Goal: Check status: Check status

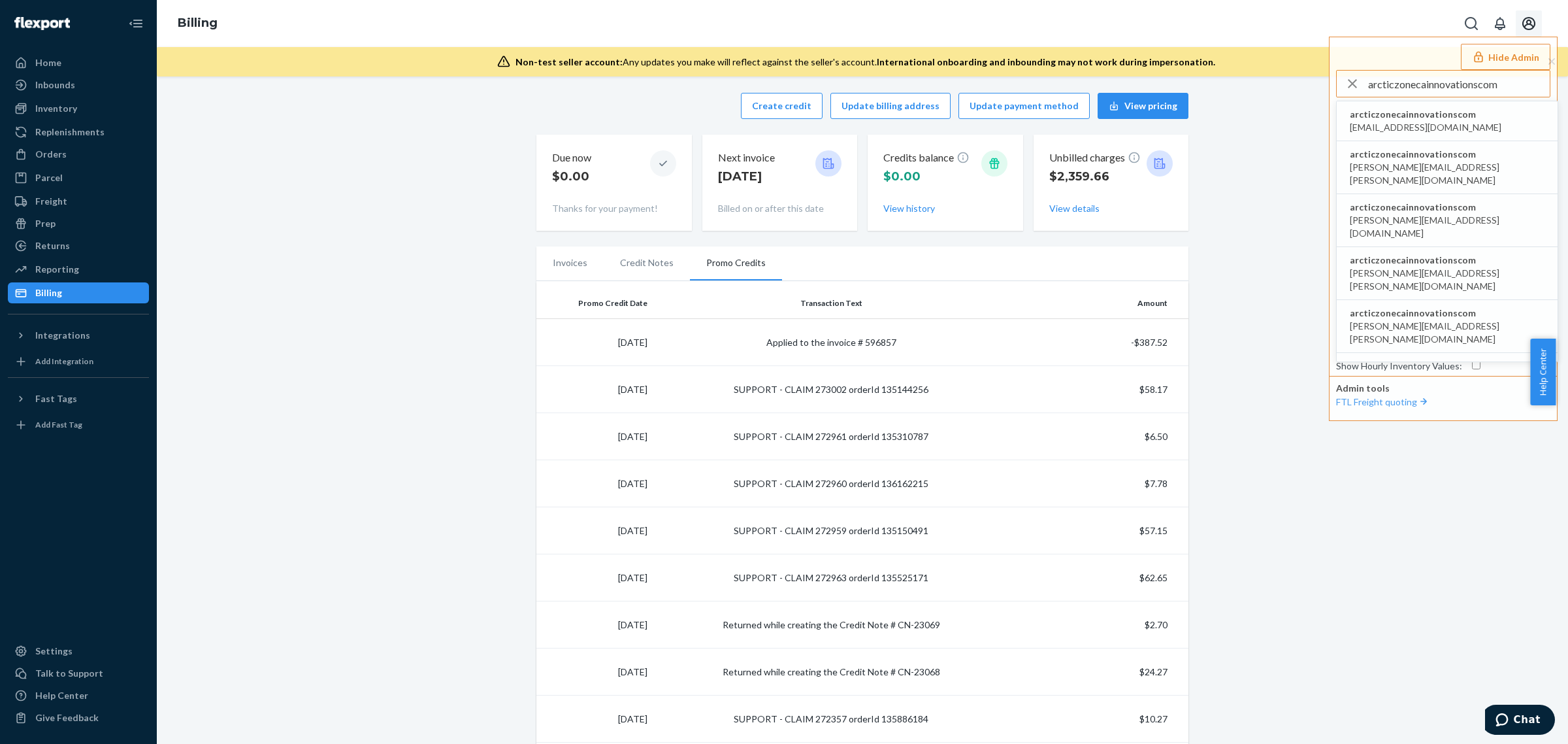
type input "arcticzonecainnovationscom"
click at [1452, 109] on span "arcticzonecainnovationscom" at bounding box center [1425, 114] width 151 height 13
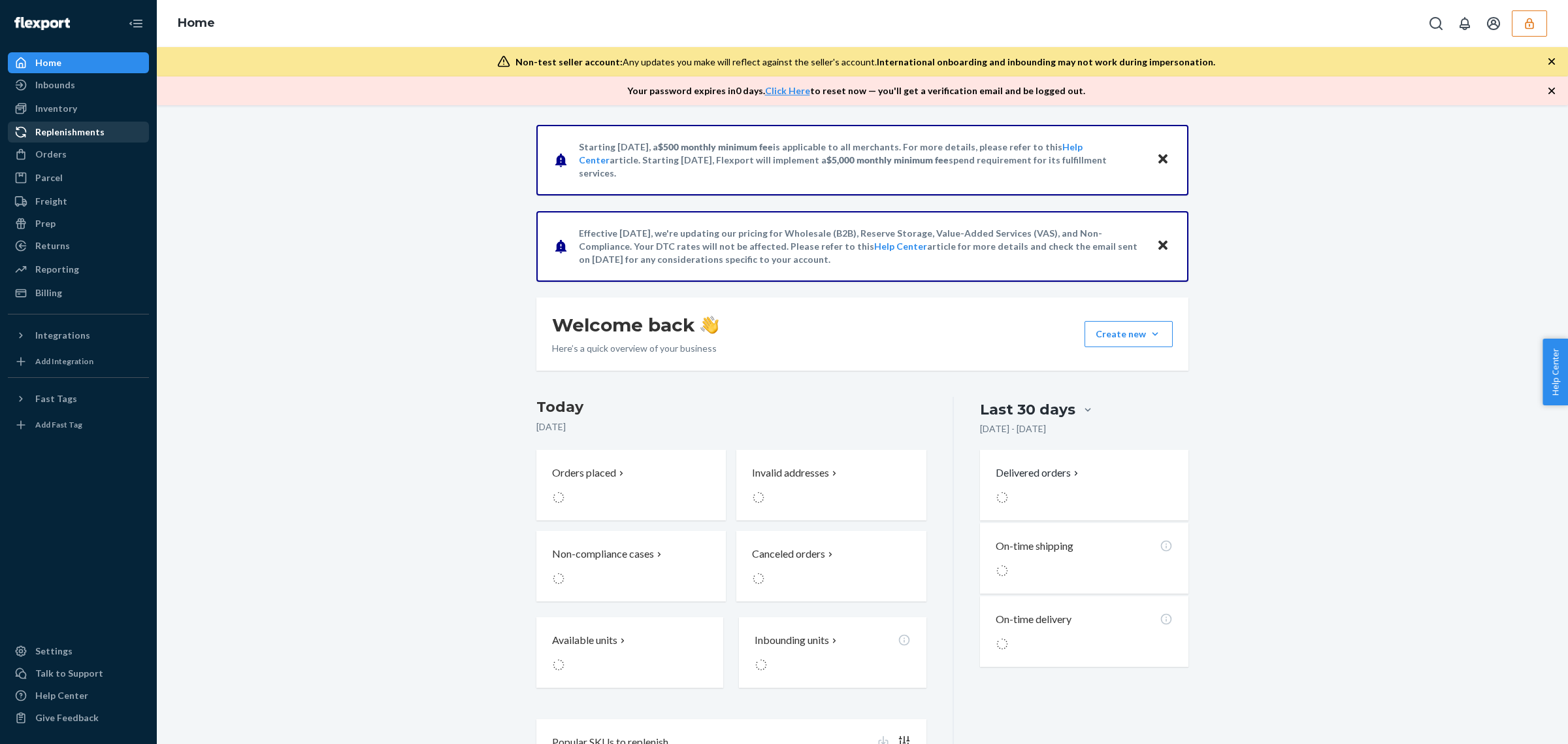
drag, startPoint x: 0, startPoint y: 0, endPoint x: 90, endPoint y: 128, distance: 156.5
click at [90, 128] on div "Replenishments" at bounding box center [70, 132] width 69 height 13
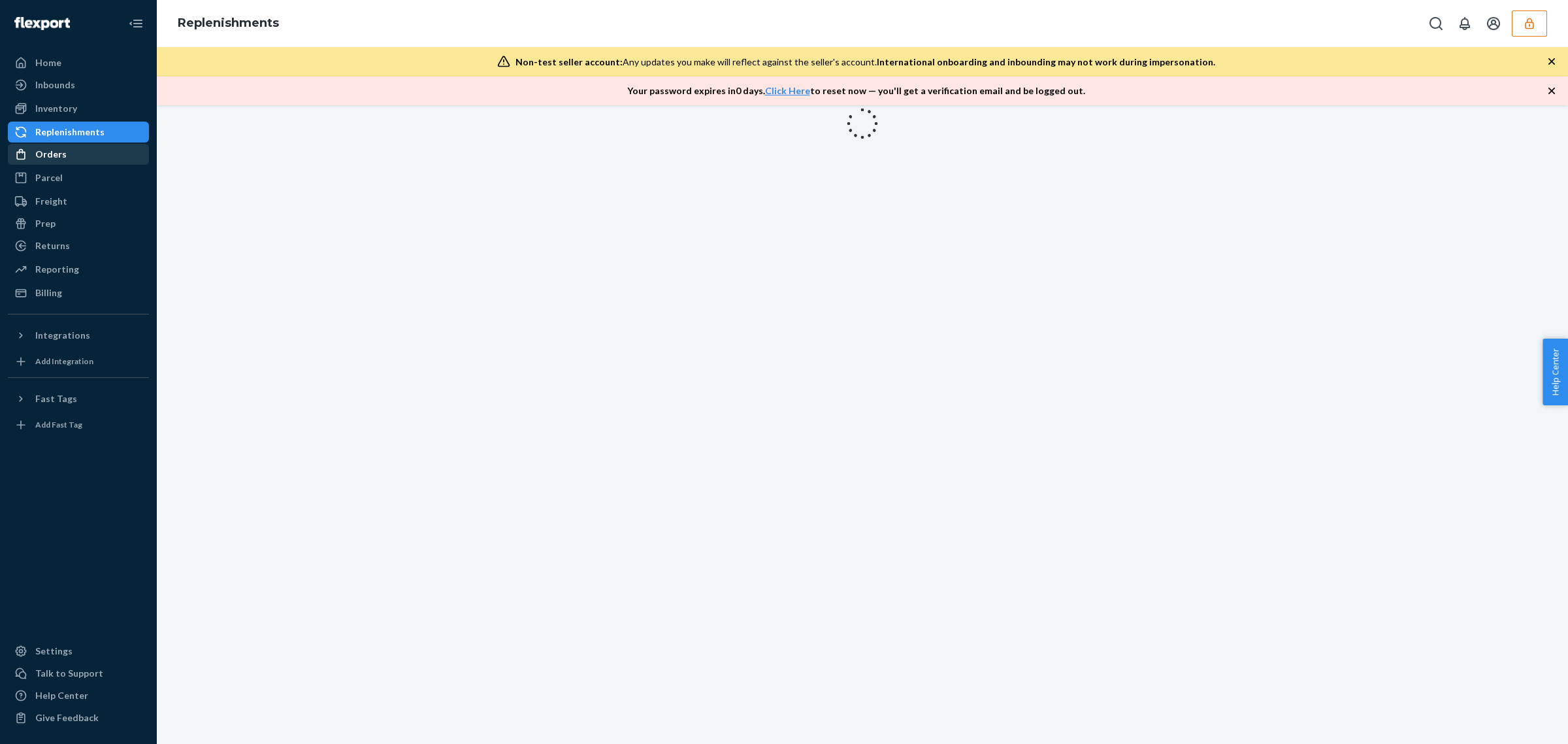
click at [84, 147] on div "Orders" at bounding box center [78, 154] width 139 height 18
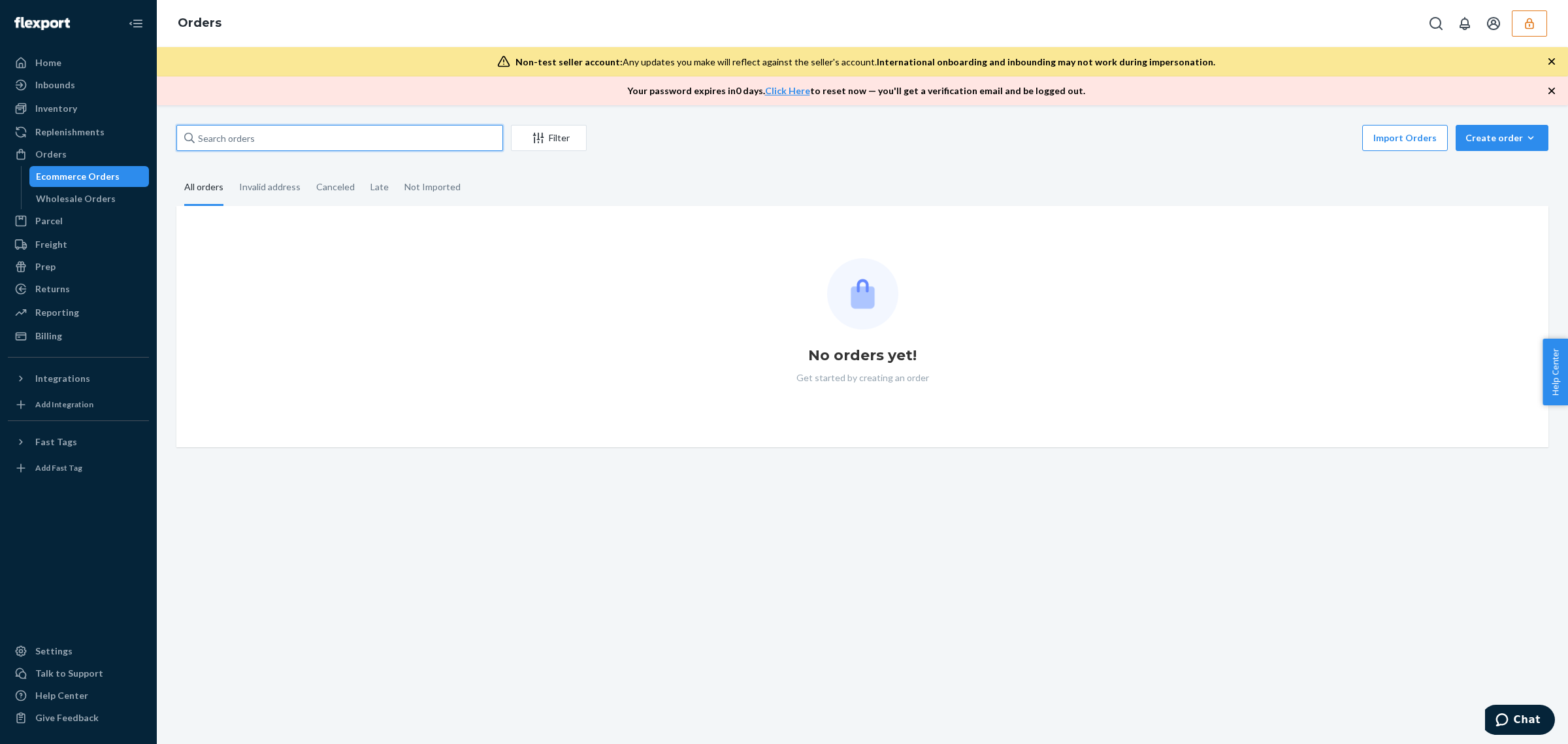
click at [252, 126] on input "text" at bounding box center [340, 137] width 327 height 26
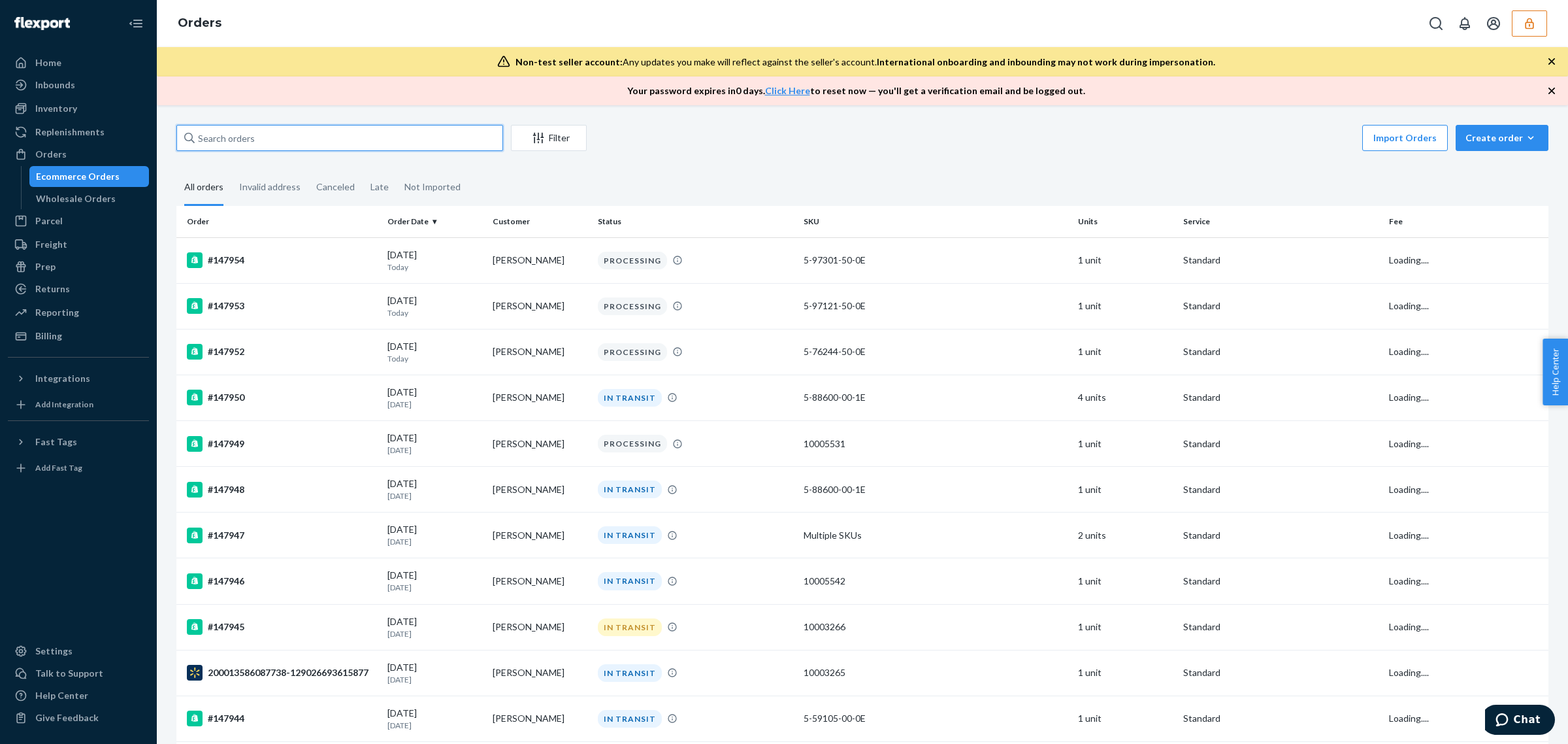
paste input "681661"
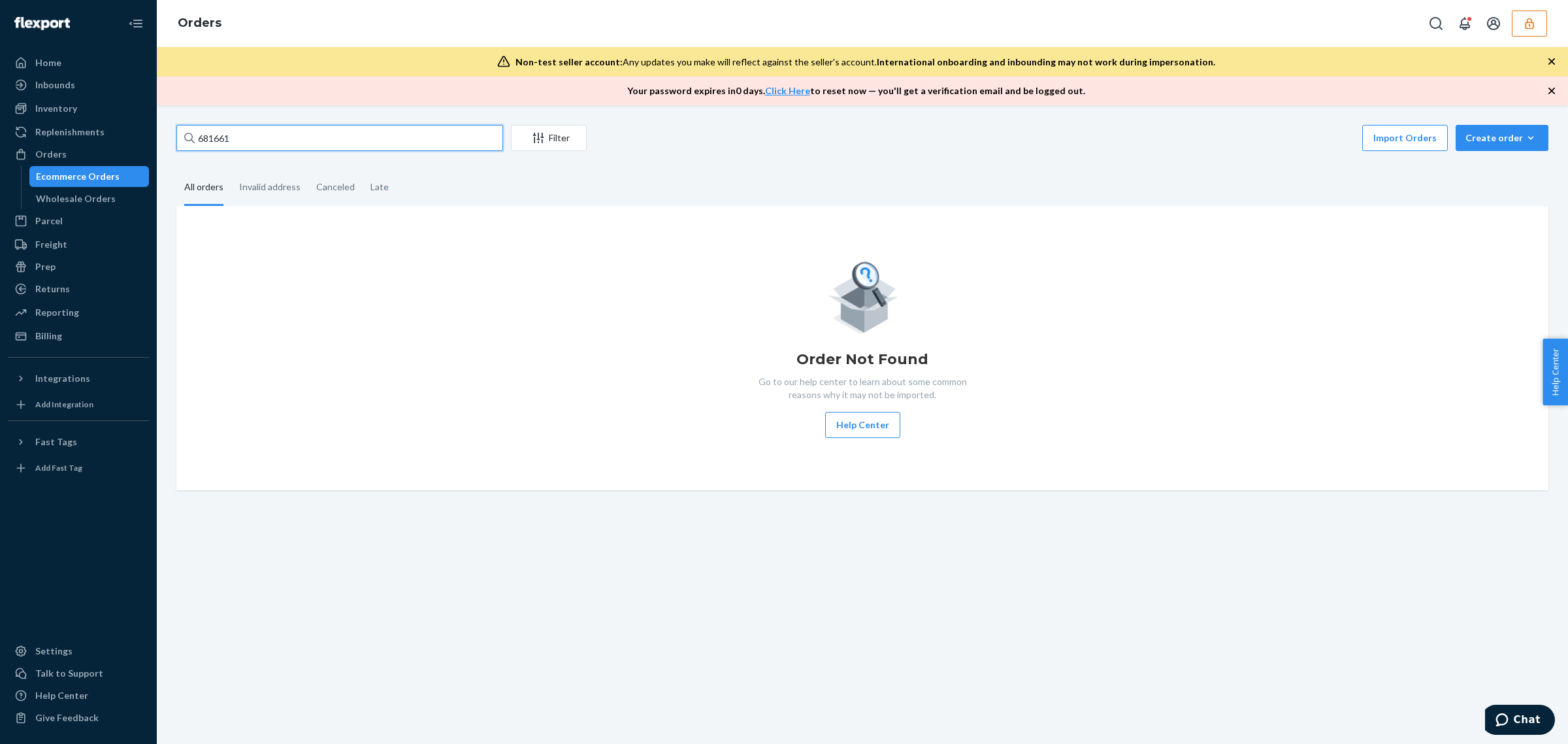
click at [250, 139] on input "681661" at bounding box center [340, 137] width 327 height 26
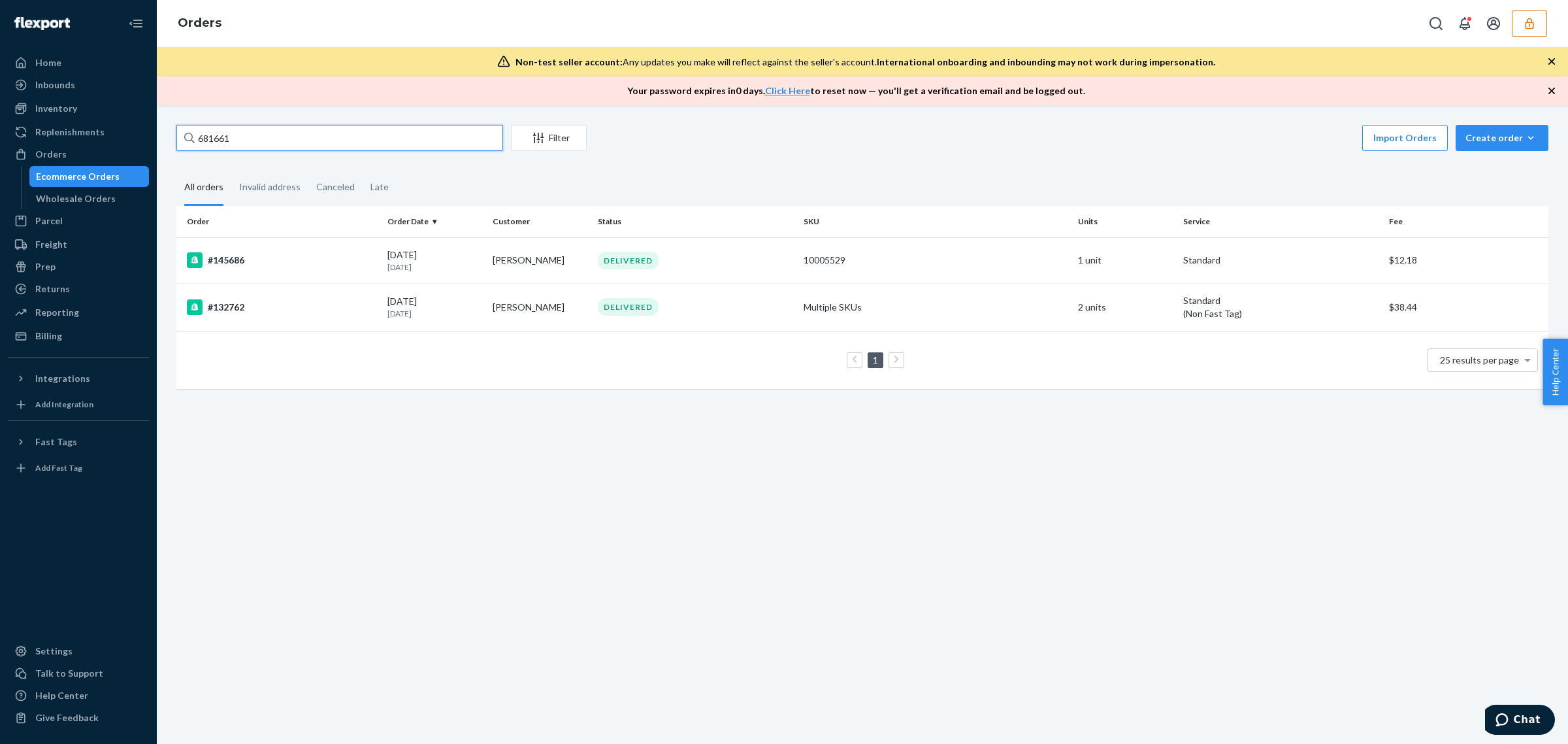
click at [298, 138] on input "681661" at bounding box center [340, 137] width 327 height 26
paste input "135193499"
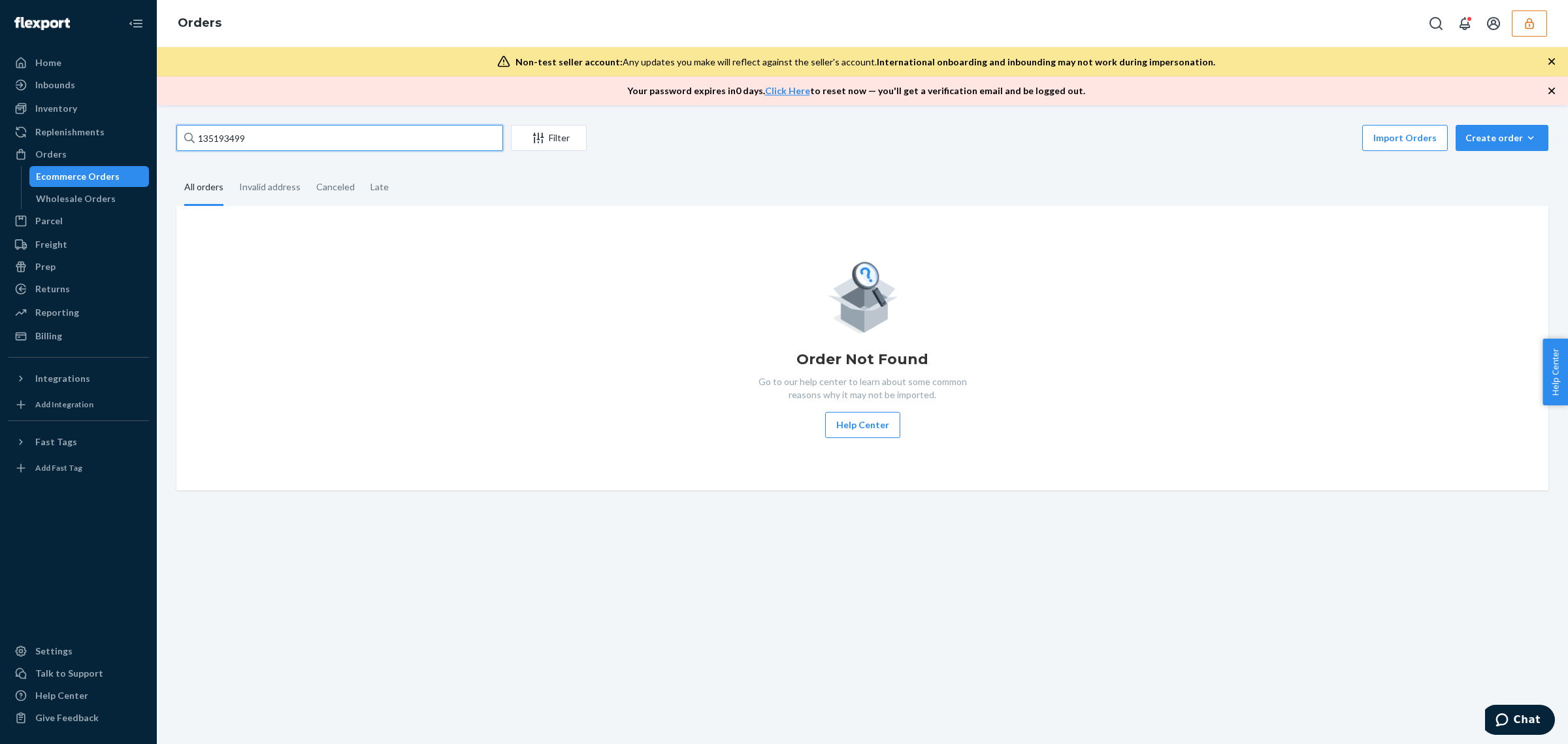
type input "135193499"
click at [1529, 24] on icon "button" at bounding box center [1529, 23] width 8 height 11
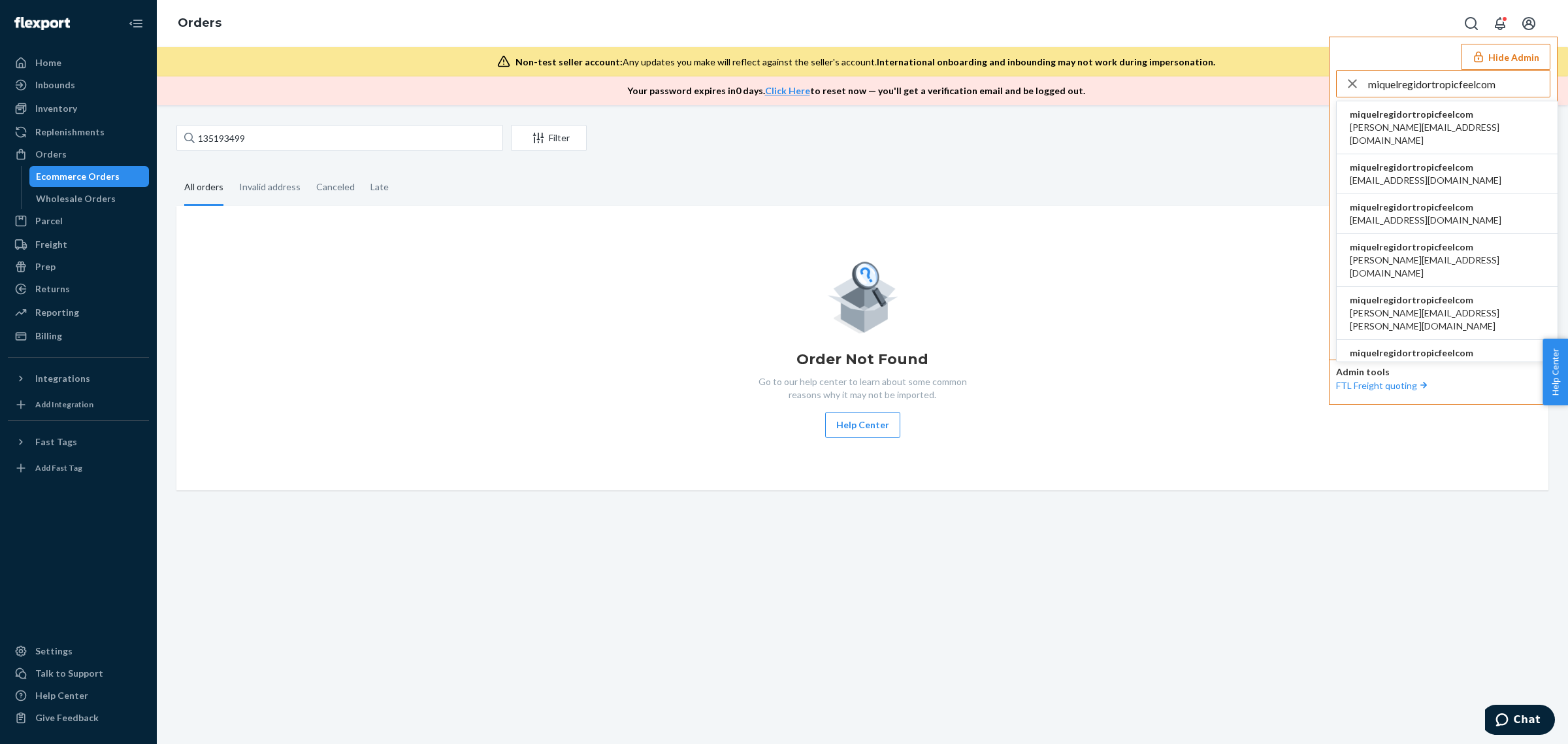
type input "miquelregidortropicfeelcom"
click at [1371, 120] on span "miquelregidortropicfeelcom" at bounding box center [1447, 114] width 195 height 13
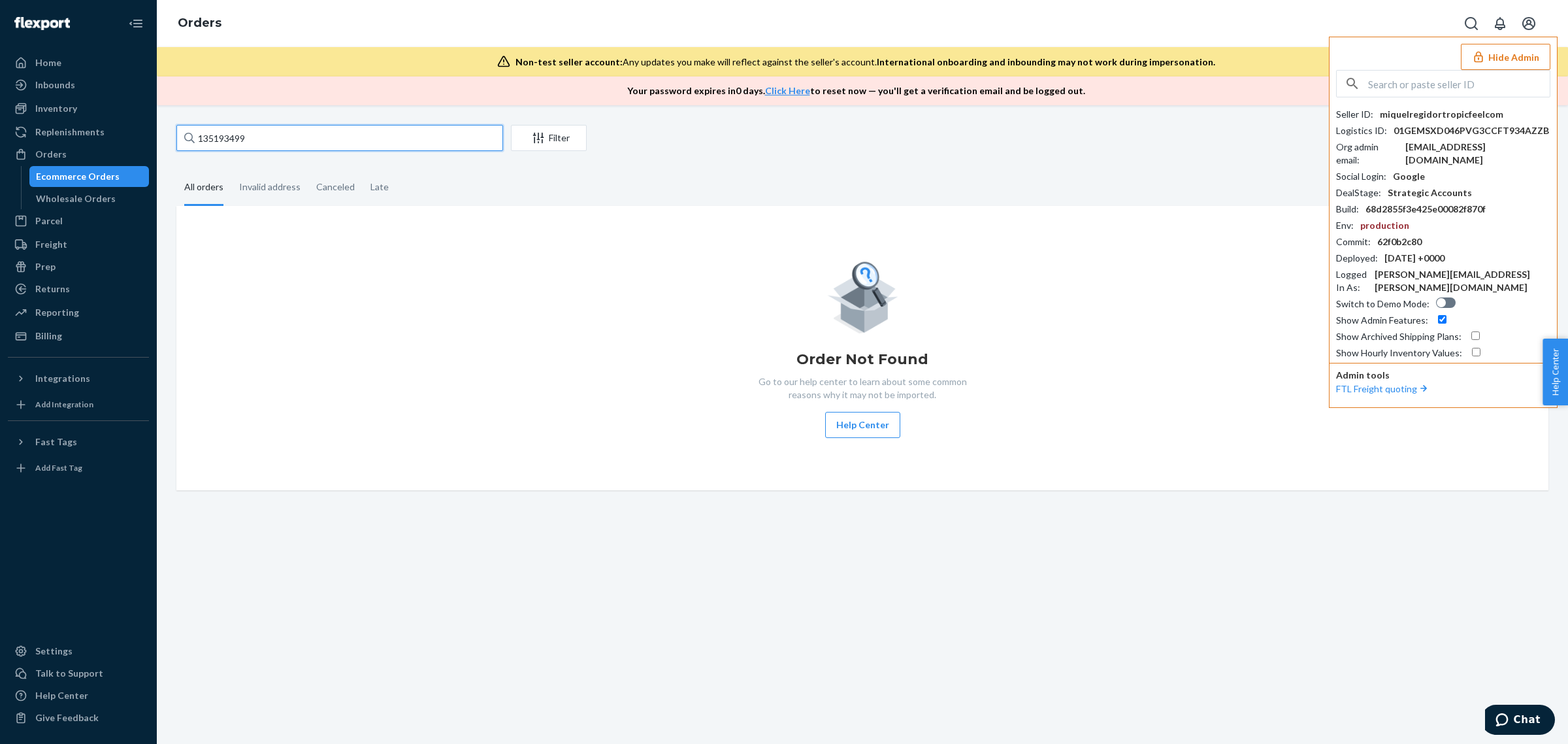
click at [270, 146] on input "135193499" at bounding box center [340, 137] width 327 height 26
paste input "681661"
type input "681661"
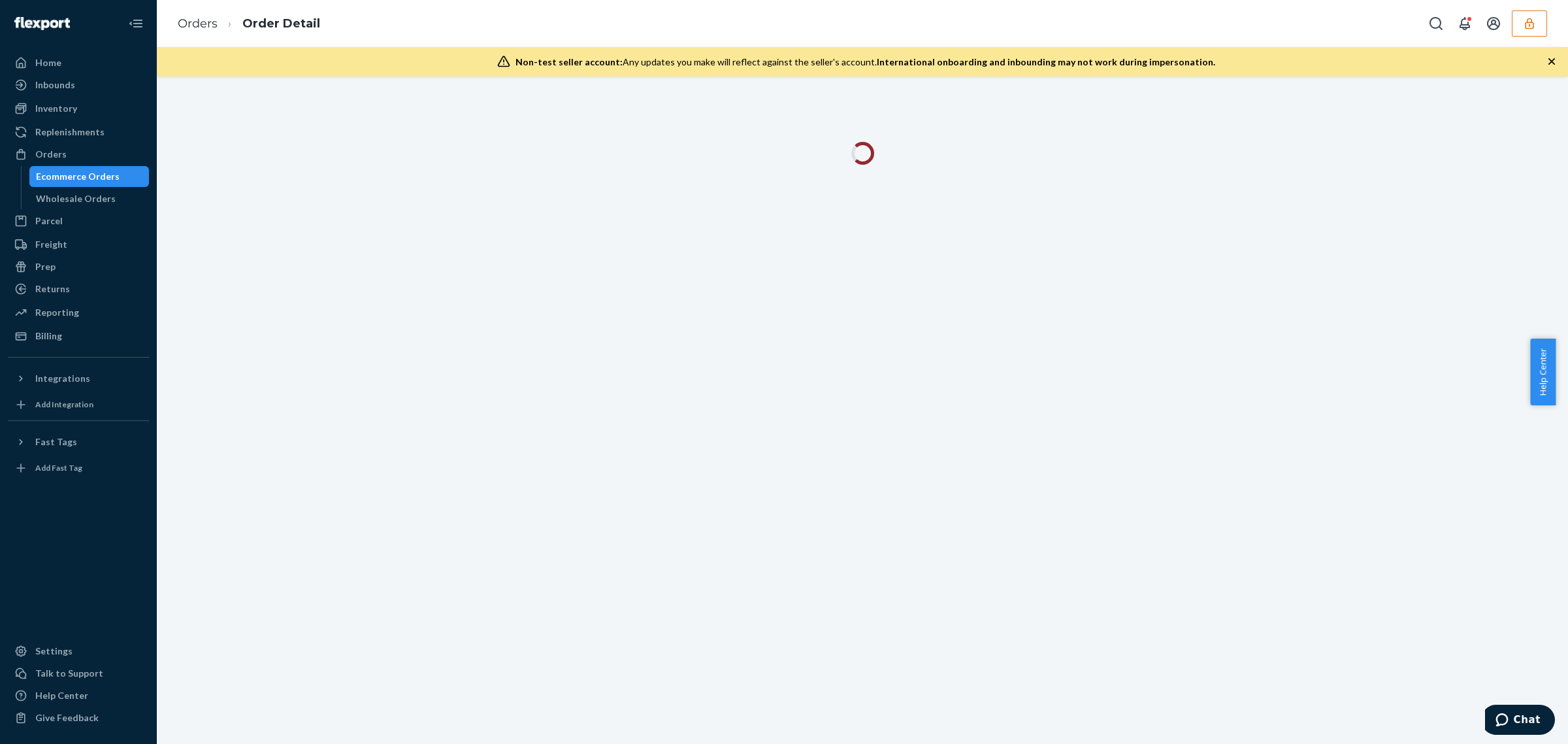
click at [1531, 24] on icon "button" at bounding box center [1530, 23] width 13 height 13
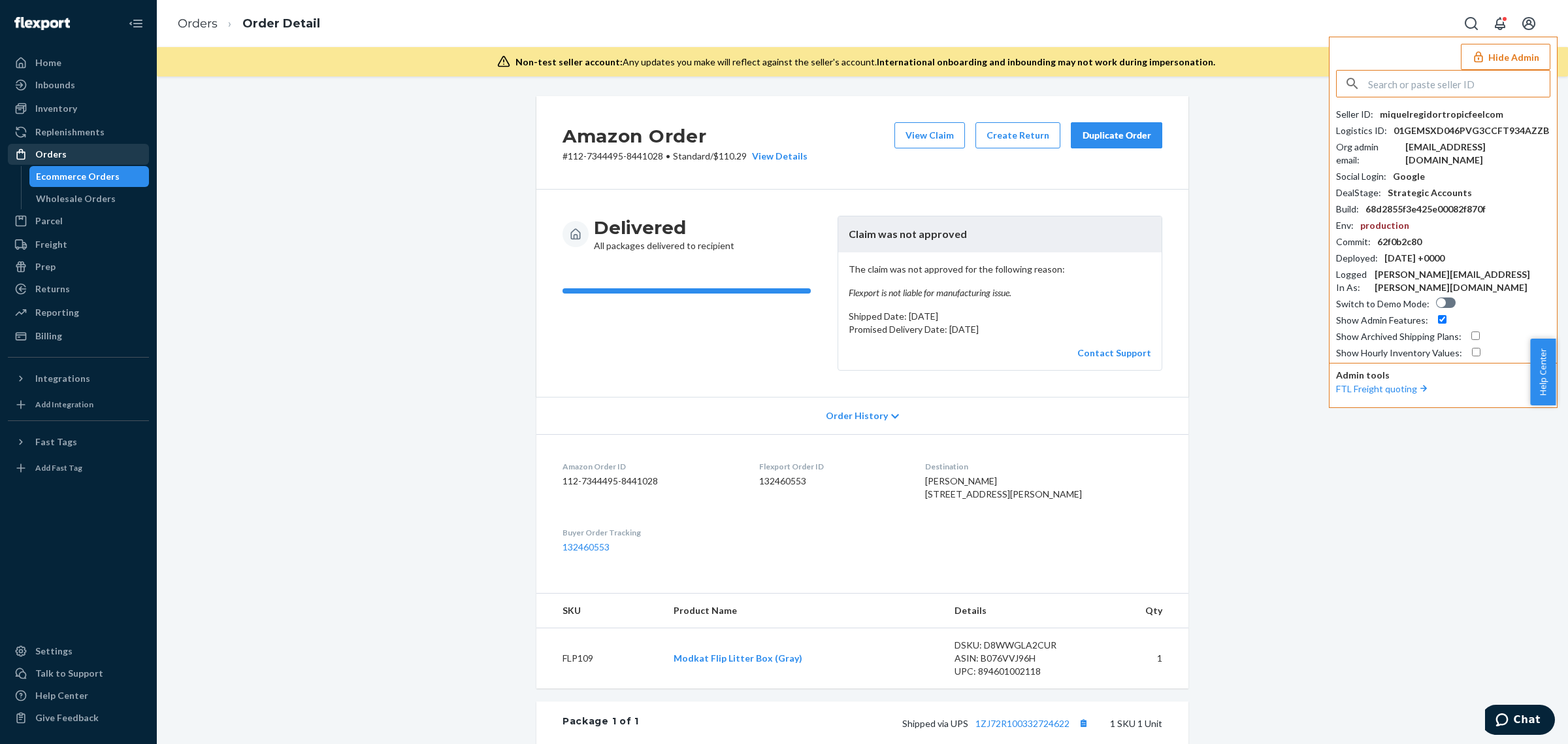
click at [60, 161] on div "Orders" at bounding box center [78, 154] width 139 height 18
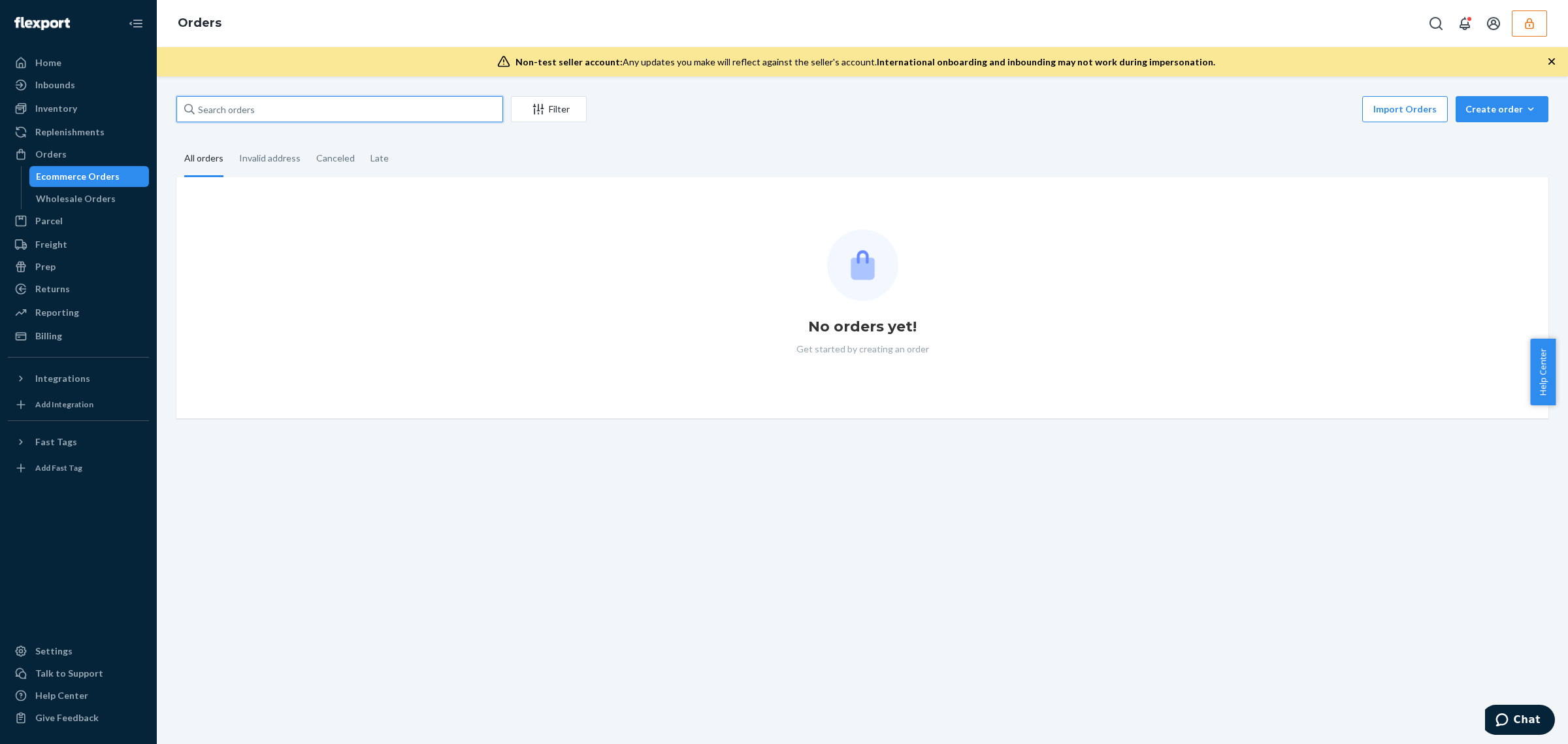
click at [229, 118] on input "text" at bounding box center [340, 109] width 327 height 26
click at [229, 116] on input "text" at bounding box center [340, 109] width 327 height 26
paste input "681661"
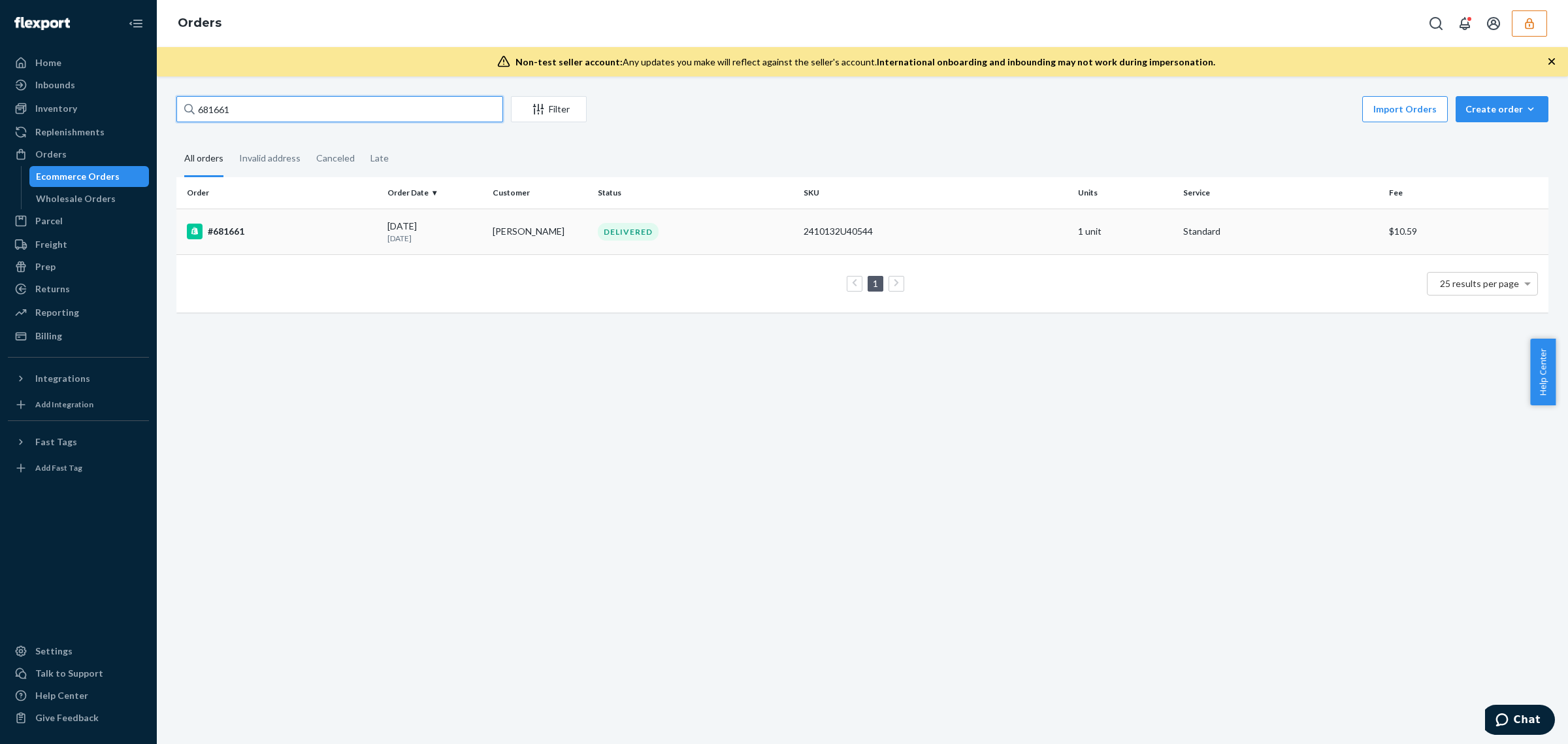
type input "681661"
click at [291, 229] on div "#681661" at bounding box center [282, 231] width 190 height 15
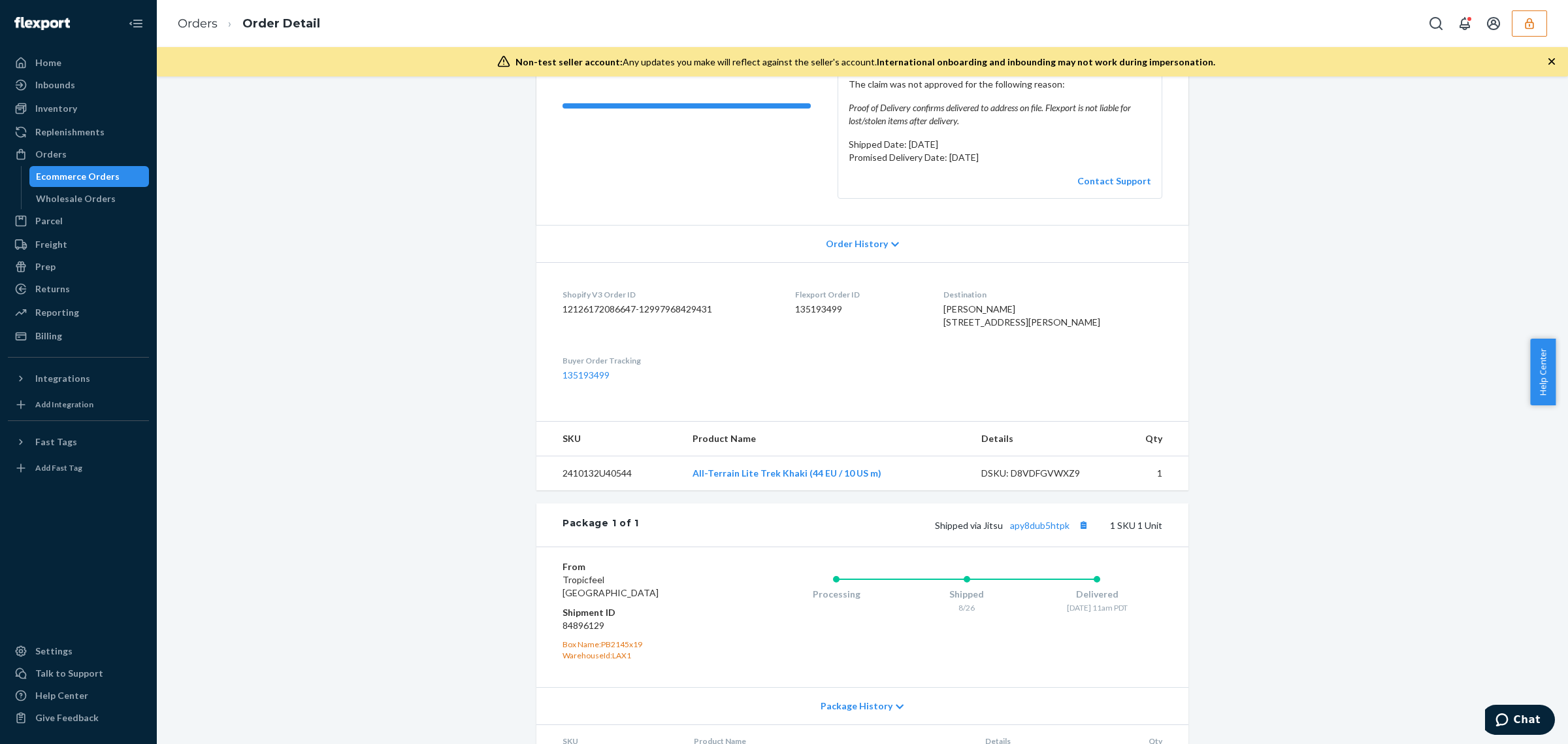
scroll to position [188, 0]
click at [1046, 528] on link "apy8dub5htpk" at bounding box center [1040, 522] width 59 height 11
click at [1525, 26] on icon "button" at bounding box center [1530, 23] width 13 height 13
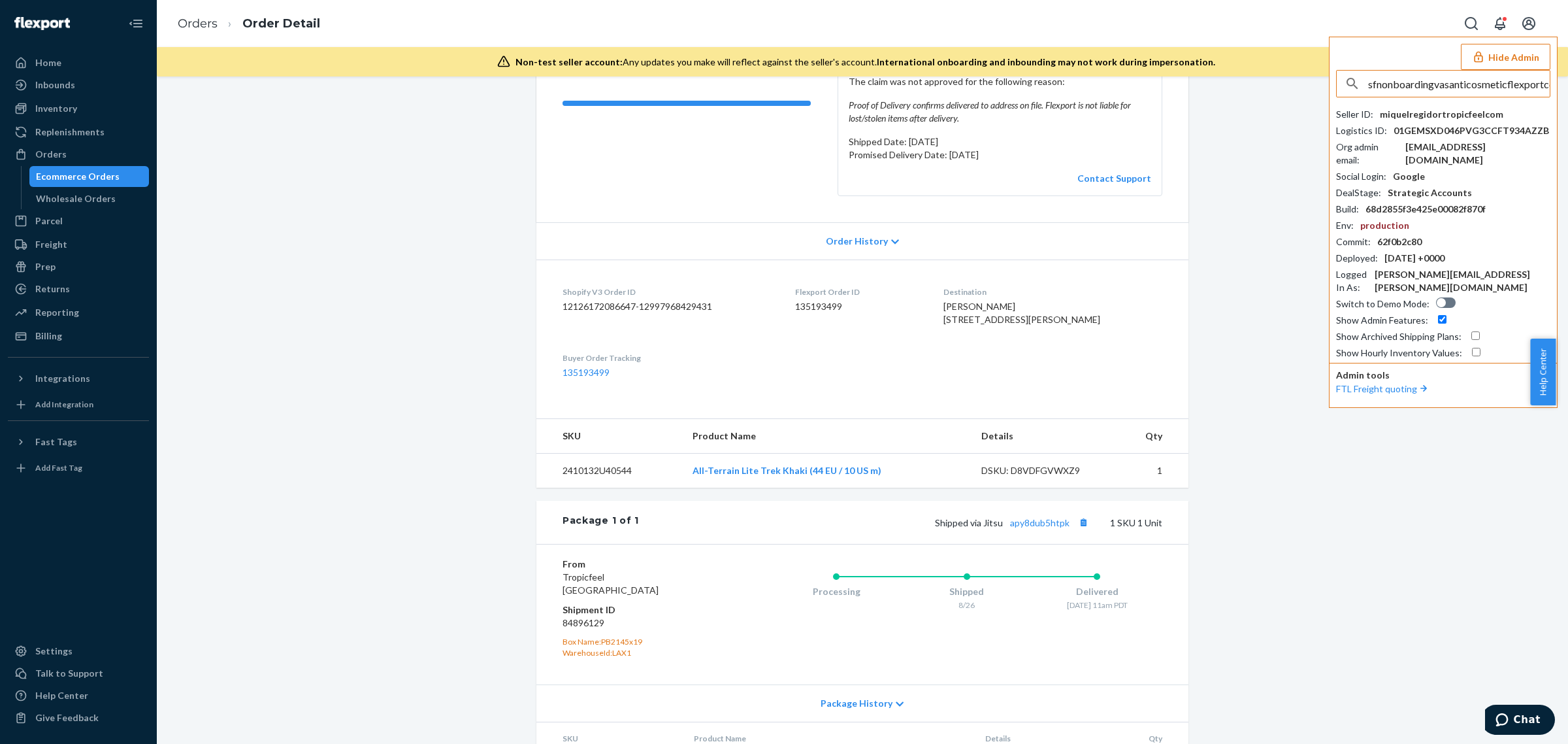
scroll to position [0, 14]
type input "sfnonboardingvasanticosmeticflexportcom"
click at [1397, 116] on span "sfnonboardingvasanticosmeticflexportcom" at bounding box center [1444, 114] width 189 height 13
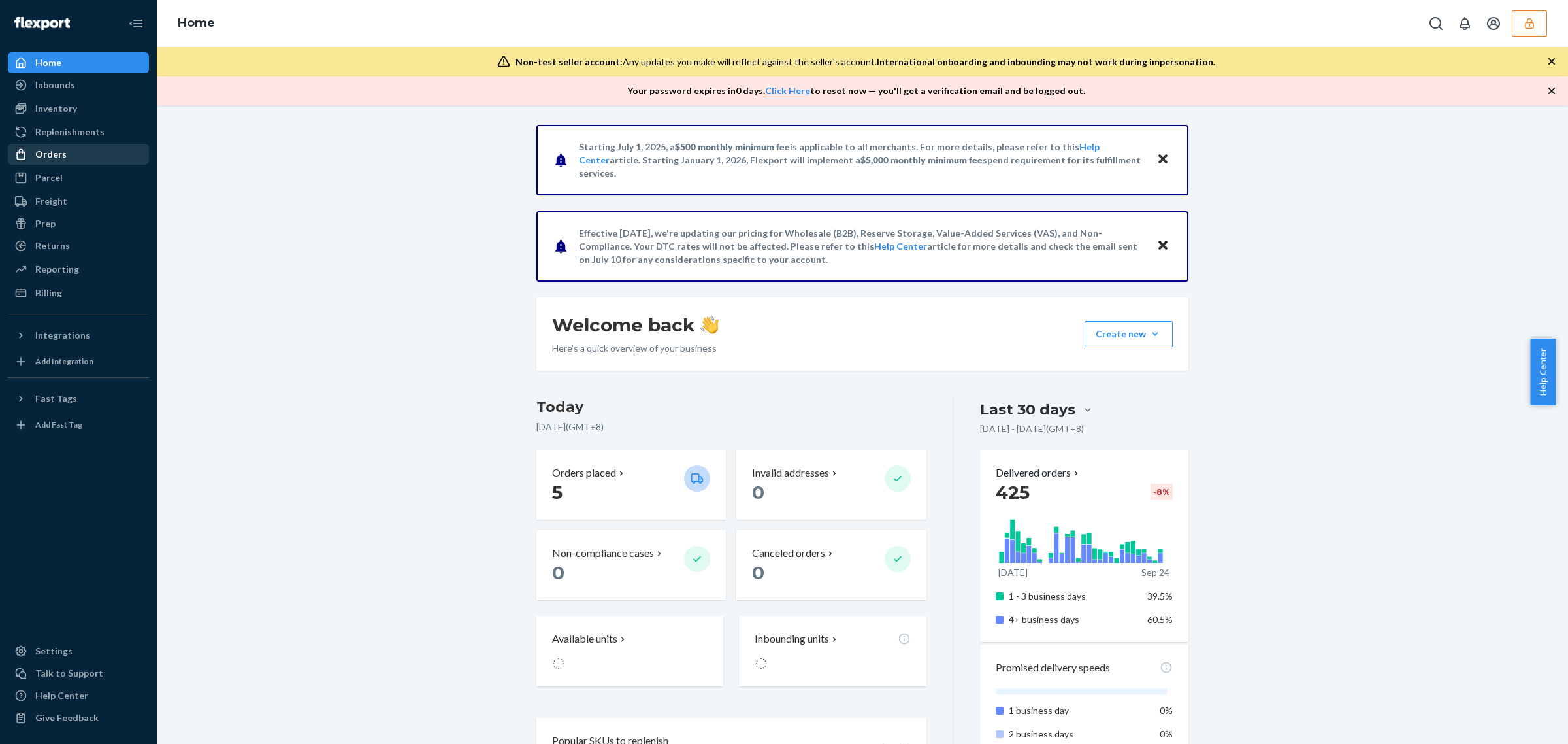
click at [54, 155] on div "Orders" at bounding box center [51, 154] width 31 height 13
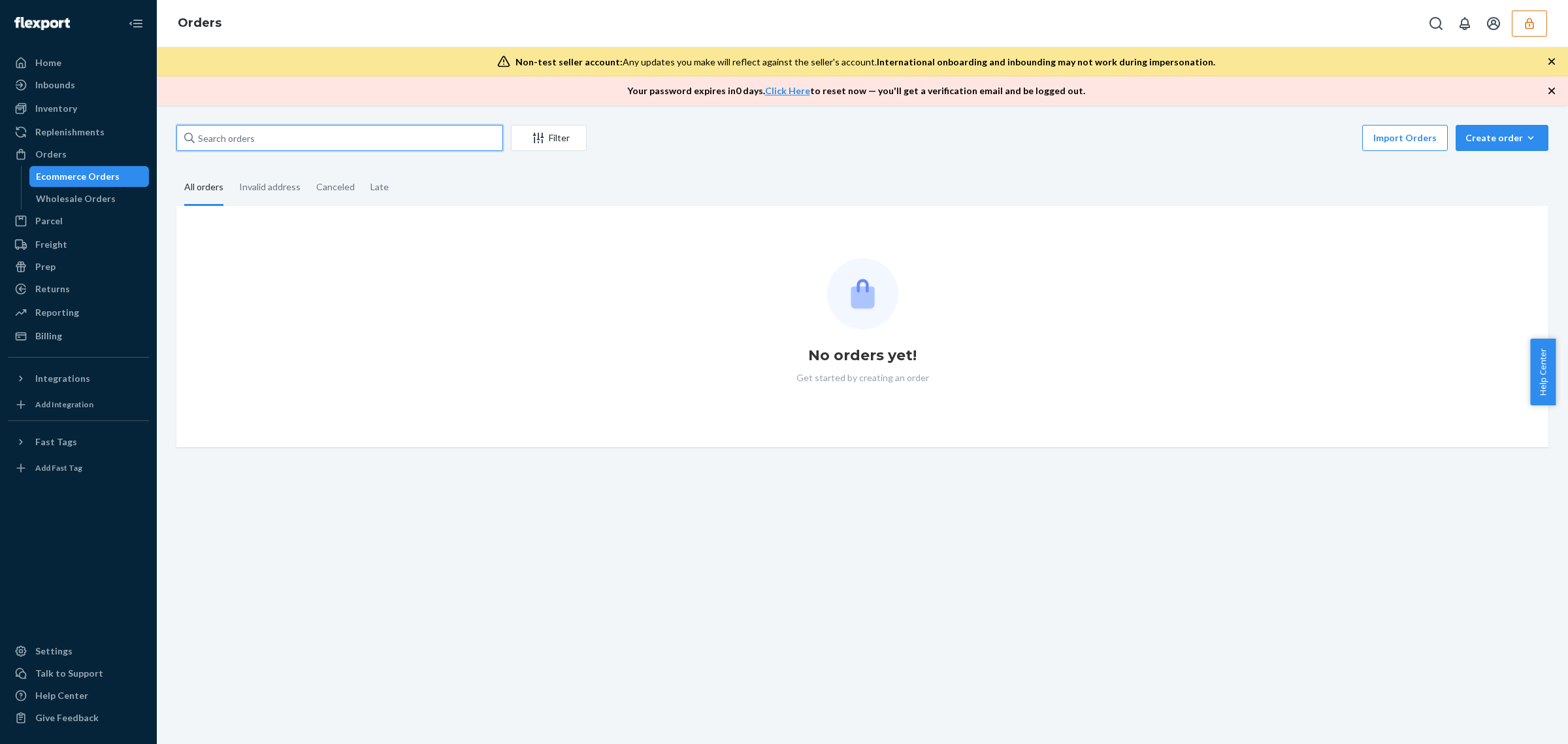
click at [216, 132] on div "Filter Import Orders Create order Ecommerce order Removal order All orders Inva…" at bounding box center [862, 286] width 1392 height 322
paste input "US135781"
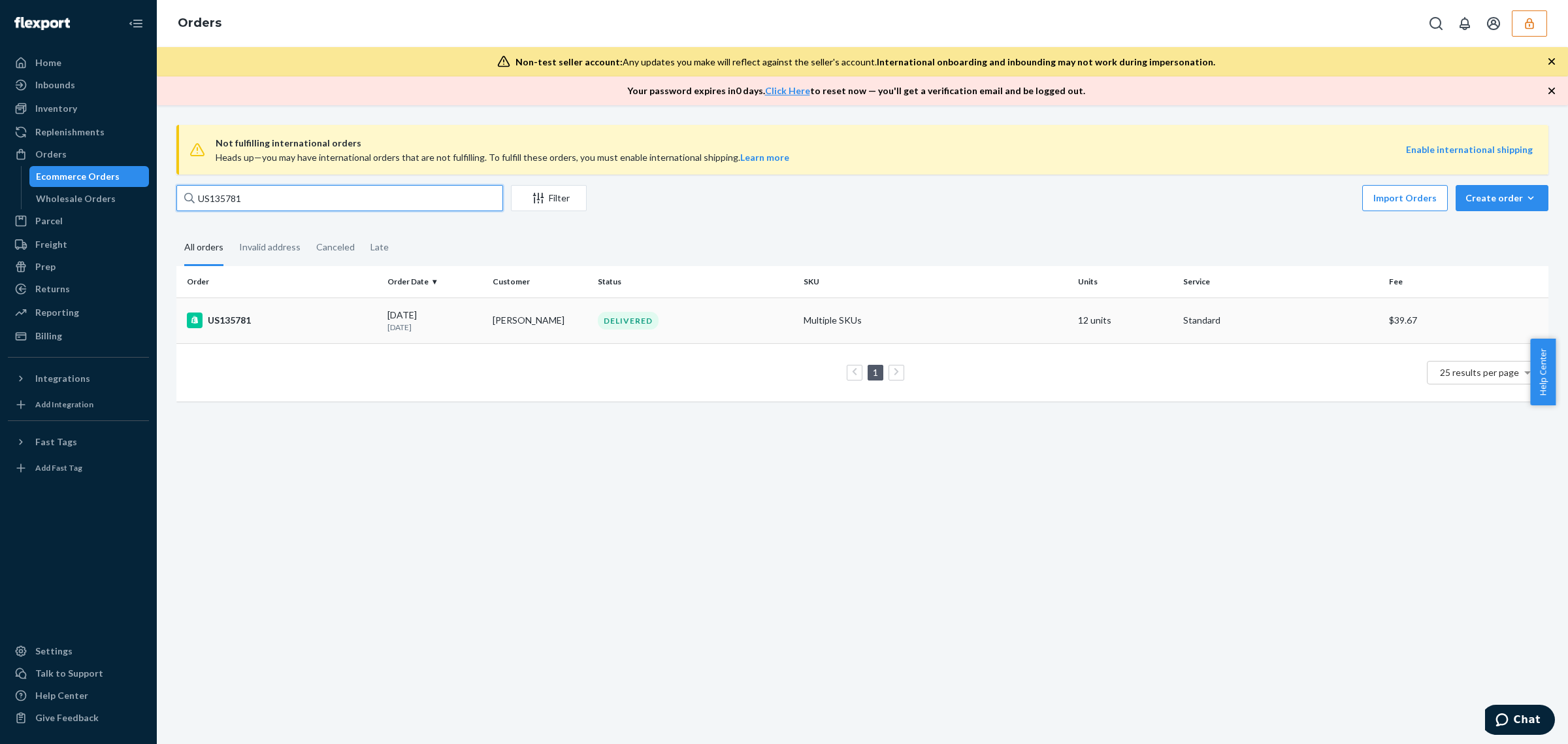
type input "US135781"
click at [322, 305] on td "US135781" at bounding box center [279, 320] width 206 height 46
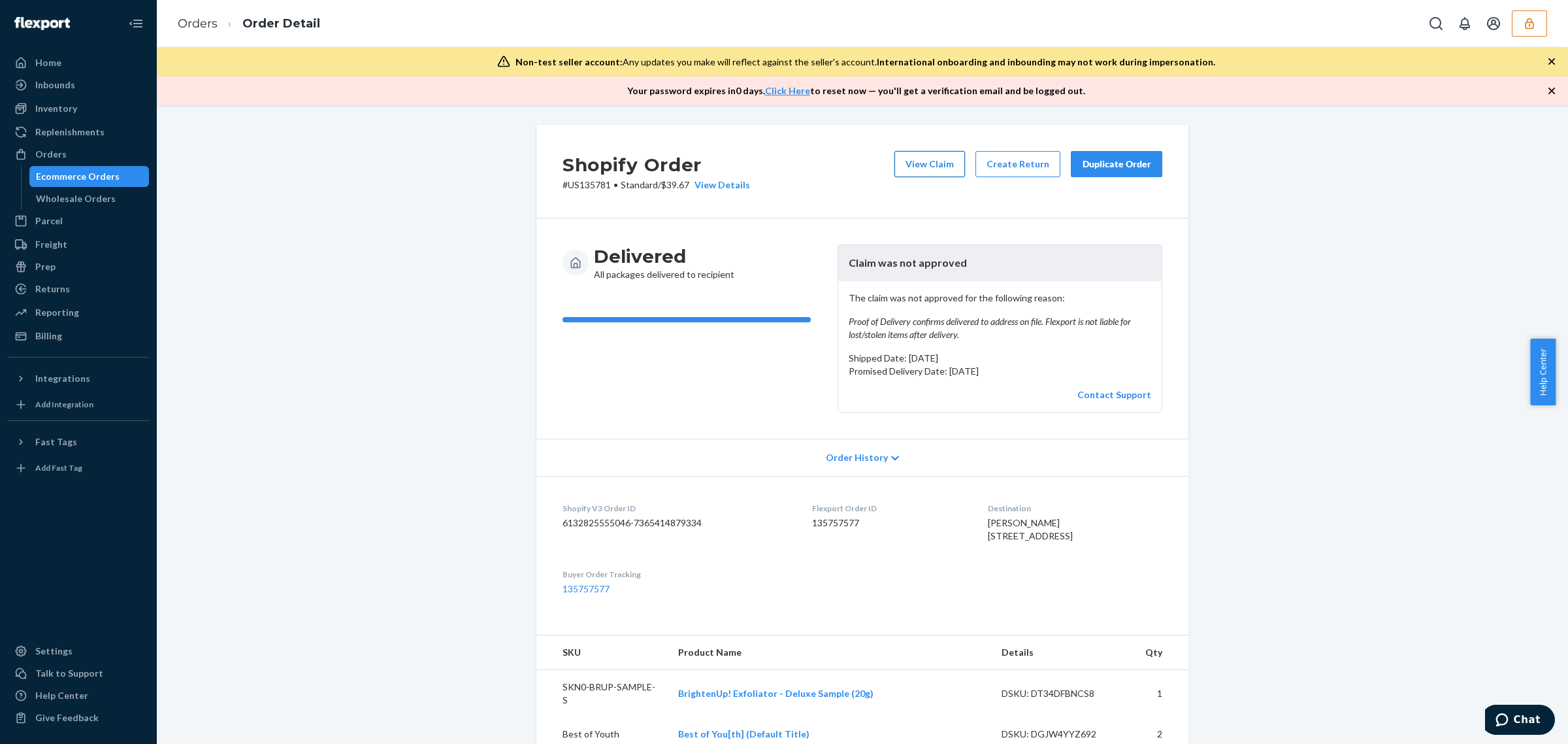
click at [913, 169] on button "View Claim" at bounding box center [929, 164] width 70 height 26
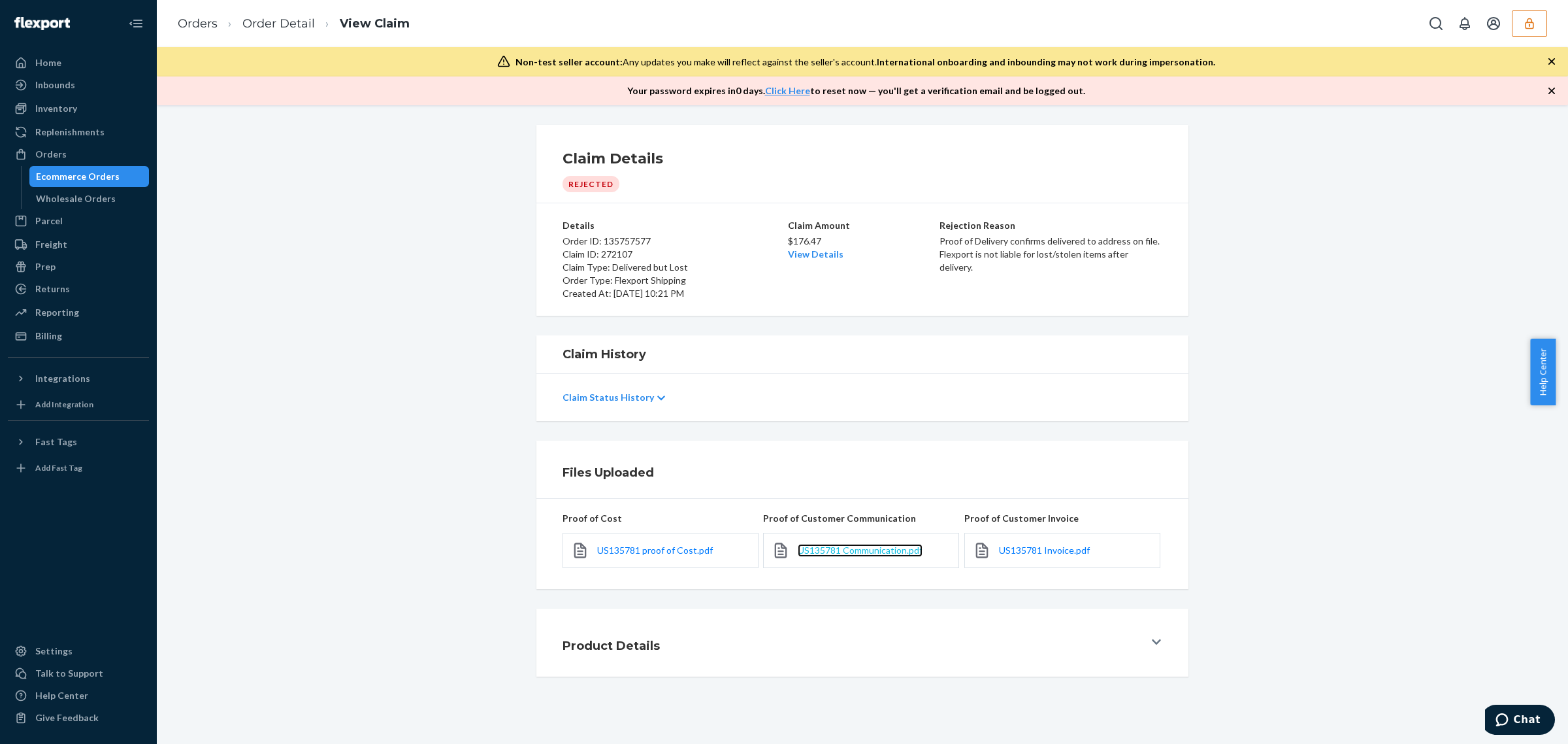
click at [874, 553] on span "US135781 Communication.pdf" at bounding box center [860, 550] width 125 height 11
click at [1029, 543] on div "US135781 Invoice.pdf" at bounding box center [1062, 550] width 196 height 36
click at [1029, 546] on span "US135781 Invoice.pdf" at bounding box center [1044, 550] width 91 height 11
click at [809, 260] on div "$176.47 View Details" at bounding box center [862, 246] width 149 height 29
click at [807, 252] on link "View Details" at bounding box center [816, 254] width 56 height 11
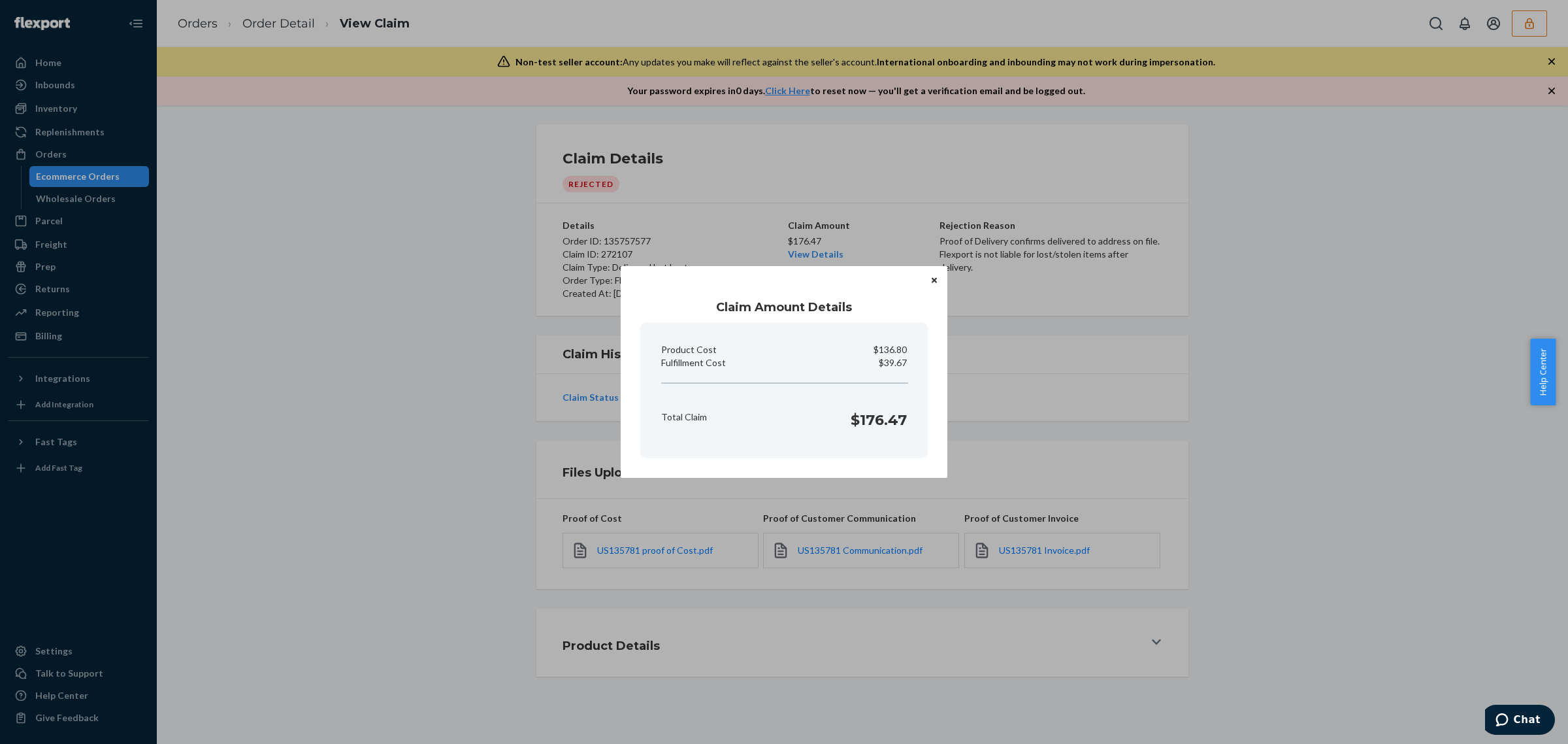
drag, startPoint x: 180, startPoint y: 367, endPoint x: 315, endPoint y: 356, distance: 135.4
click at [183, 367] on div "Claim Amount Details Product Cost $136.80 Fulfillment Cost $39.67 Total Claim $…" at bounding box center [784, 372] width 1568 height 744
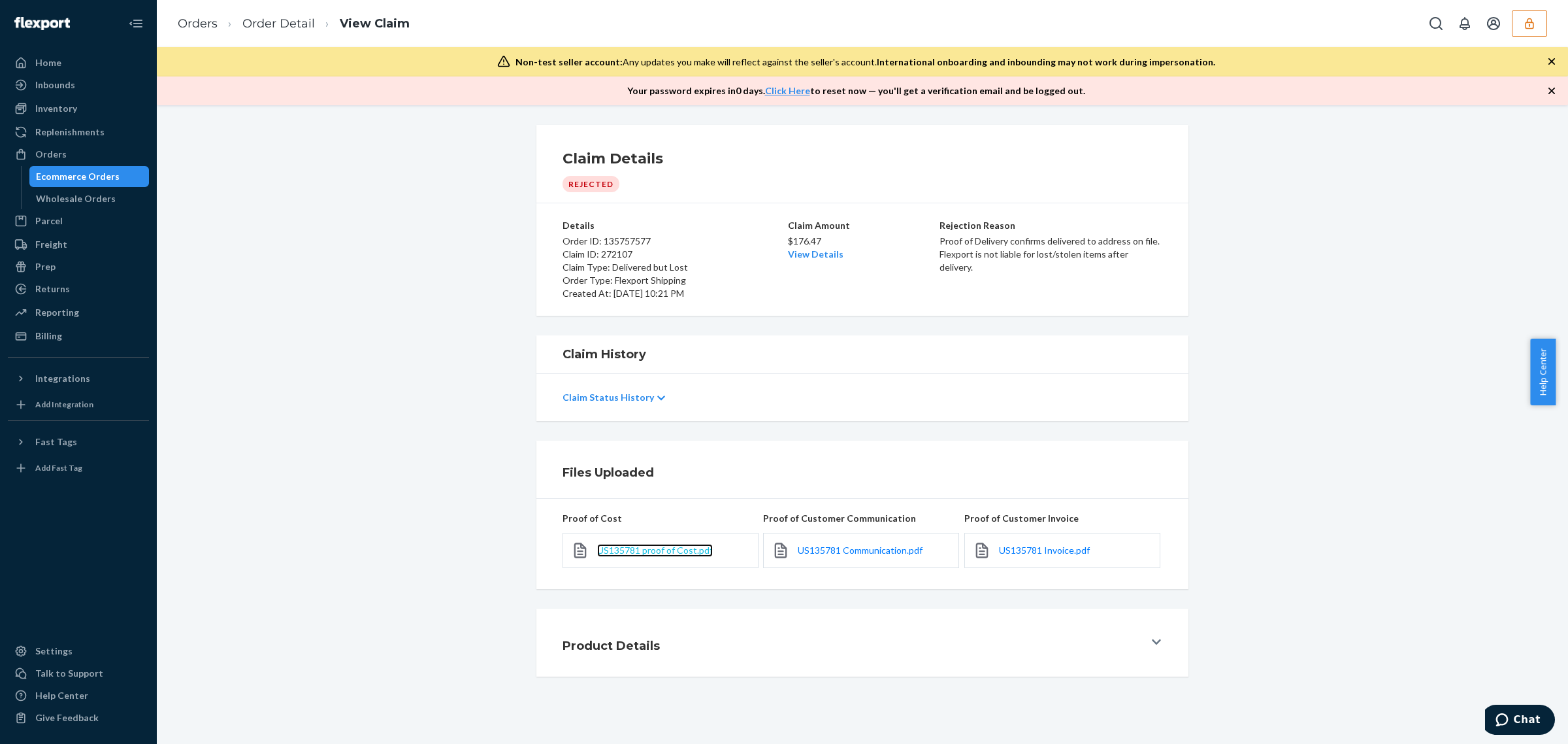
click at [616, 547] on span "US135781 proof of Cost.pdf" at bounding box center [655, 550] width 116 height 11
click at [266, 25] on link "Order Detail" at bounding box center [279, 23] width 73 height 15
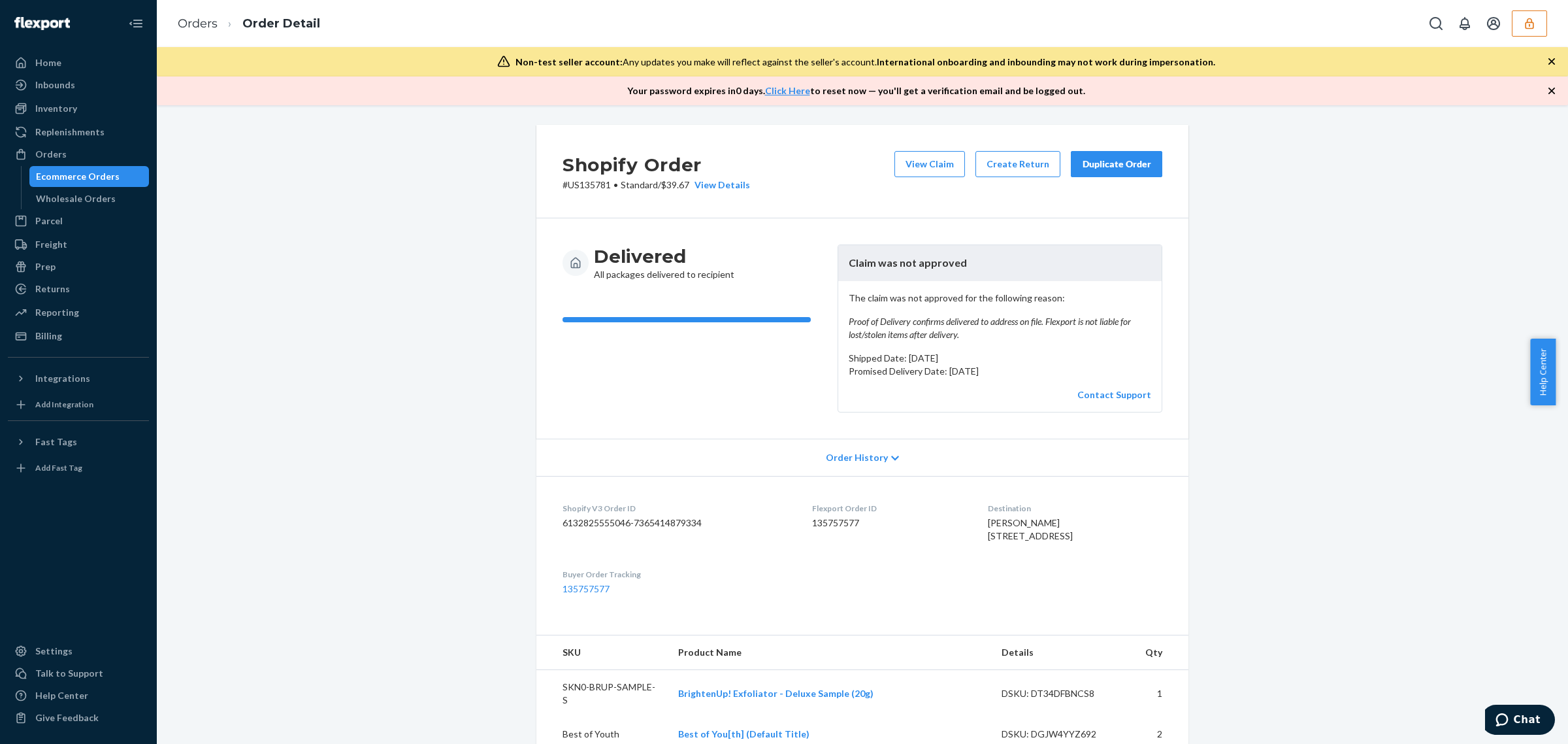
scroll to position [559, 0]
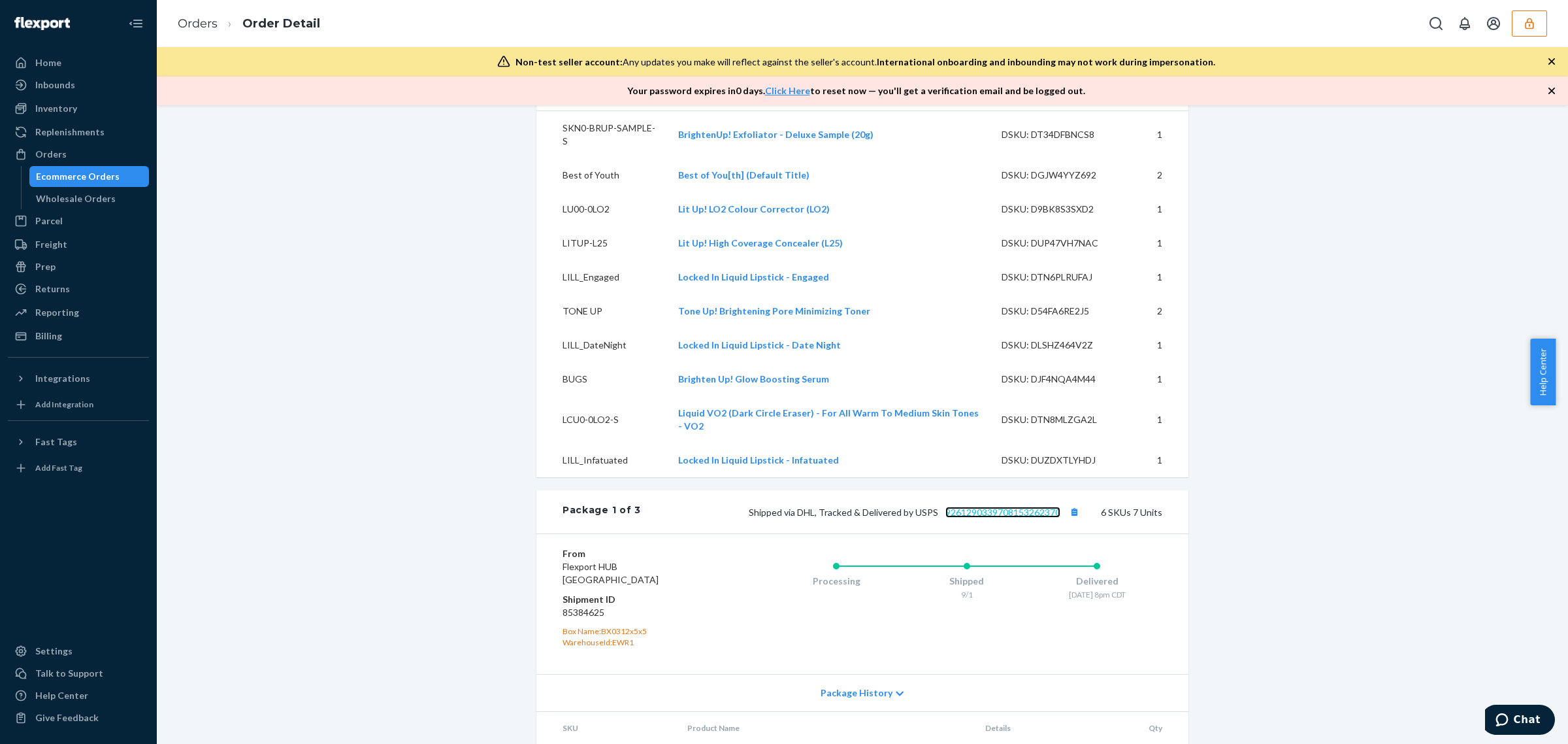
click at [1019, 517] on link "9261290339708153262370" at bounding box center [1003, 512] width 115 height 11
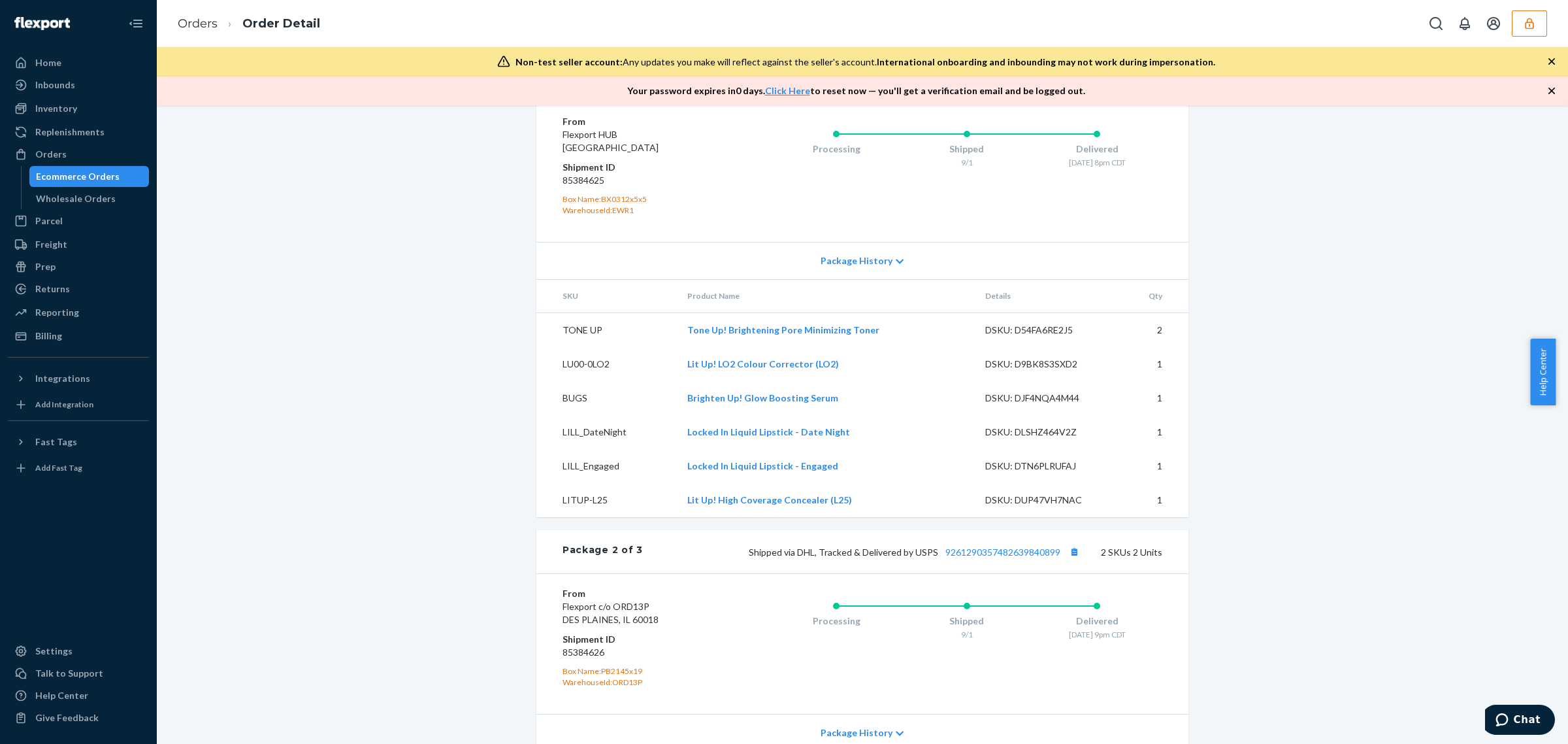
scroll to position [1005, 0]
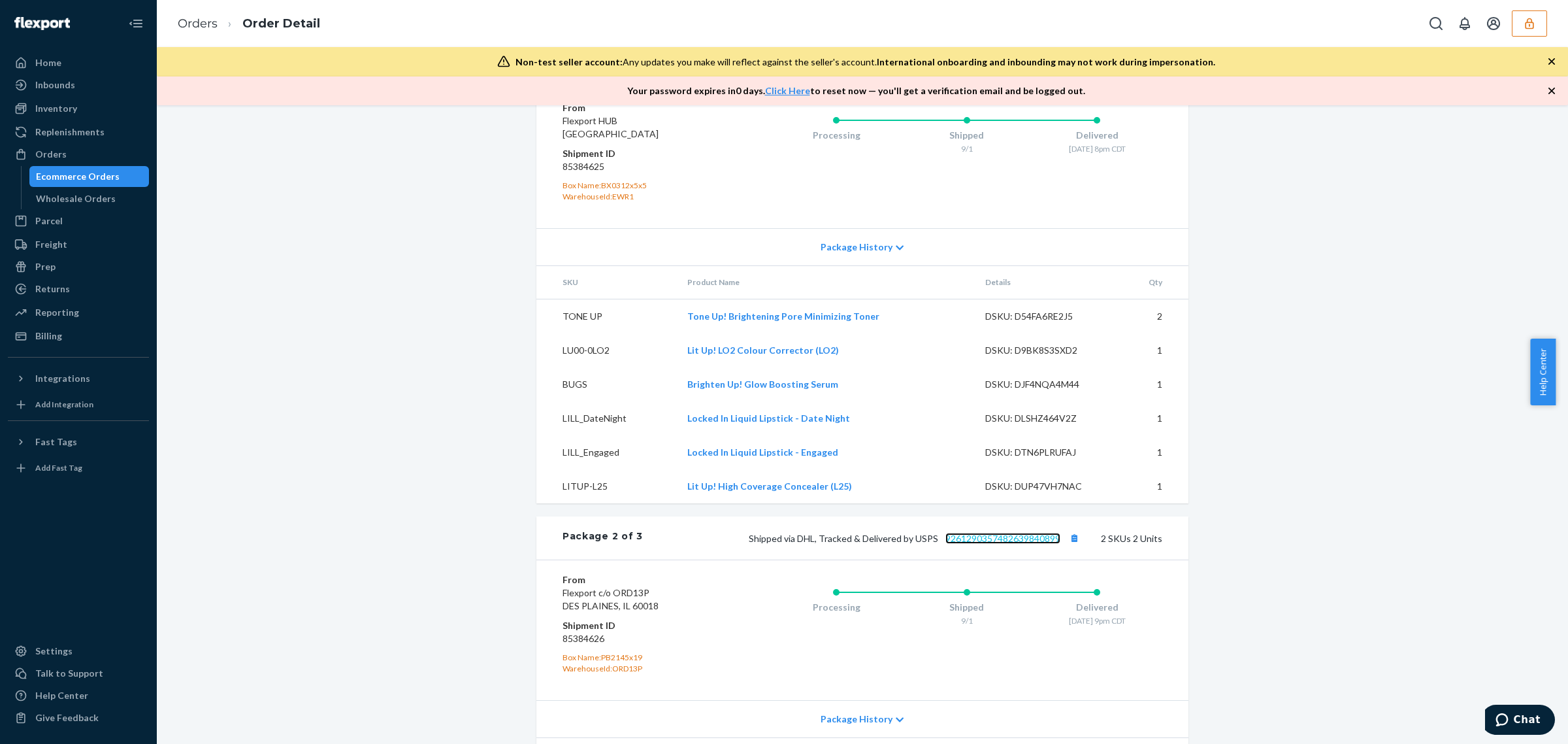
click at [966, 544] on link "9261290357482639840899" at bounding box center [1003, 538] width 115 height 11
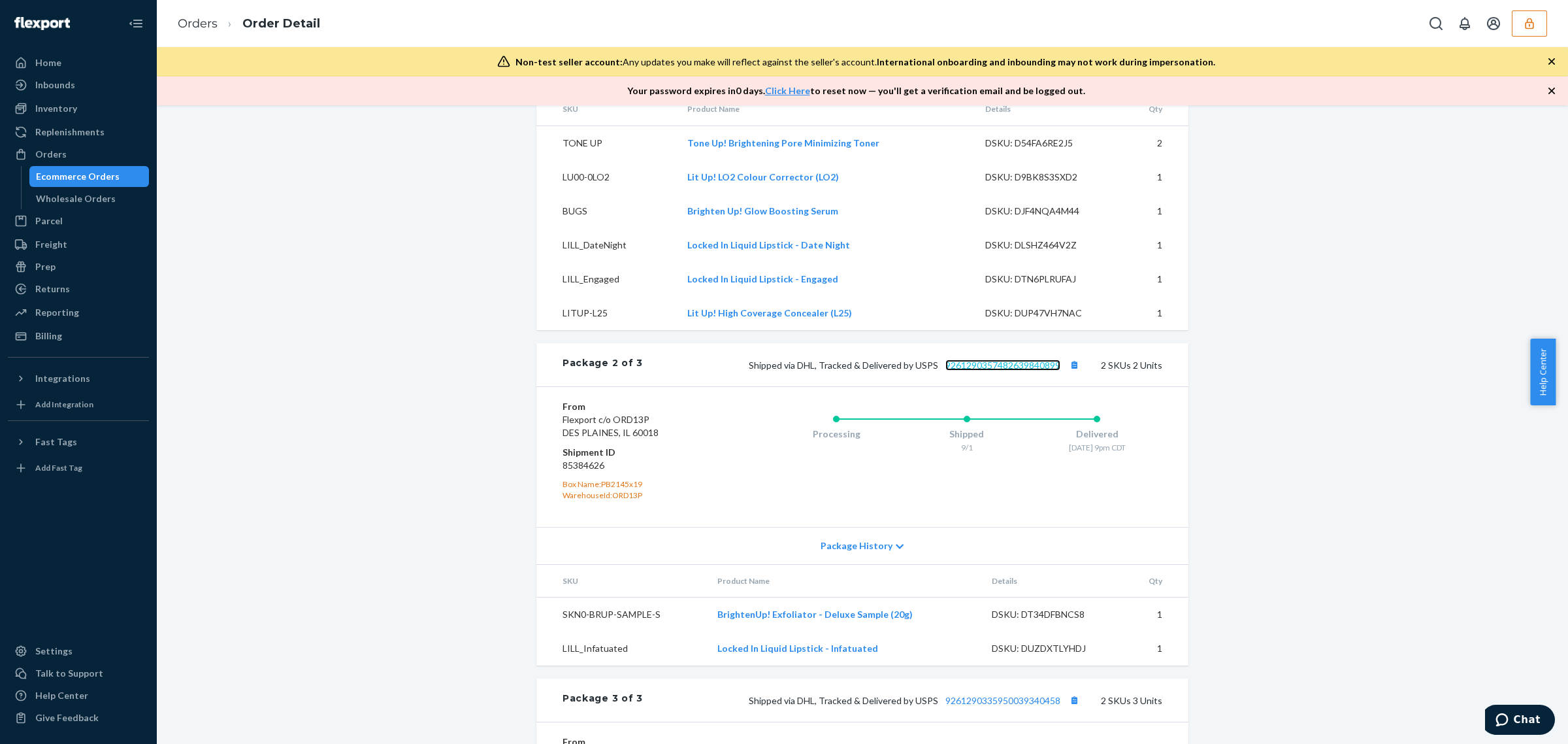
scroll to position [1478, 0]
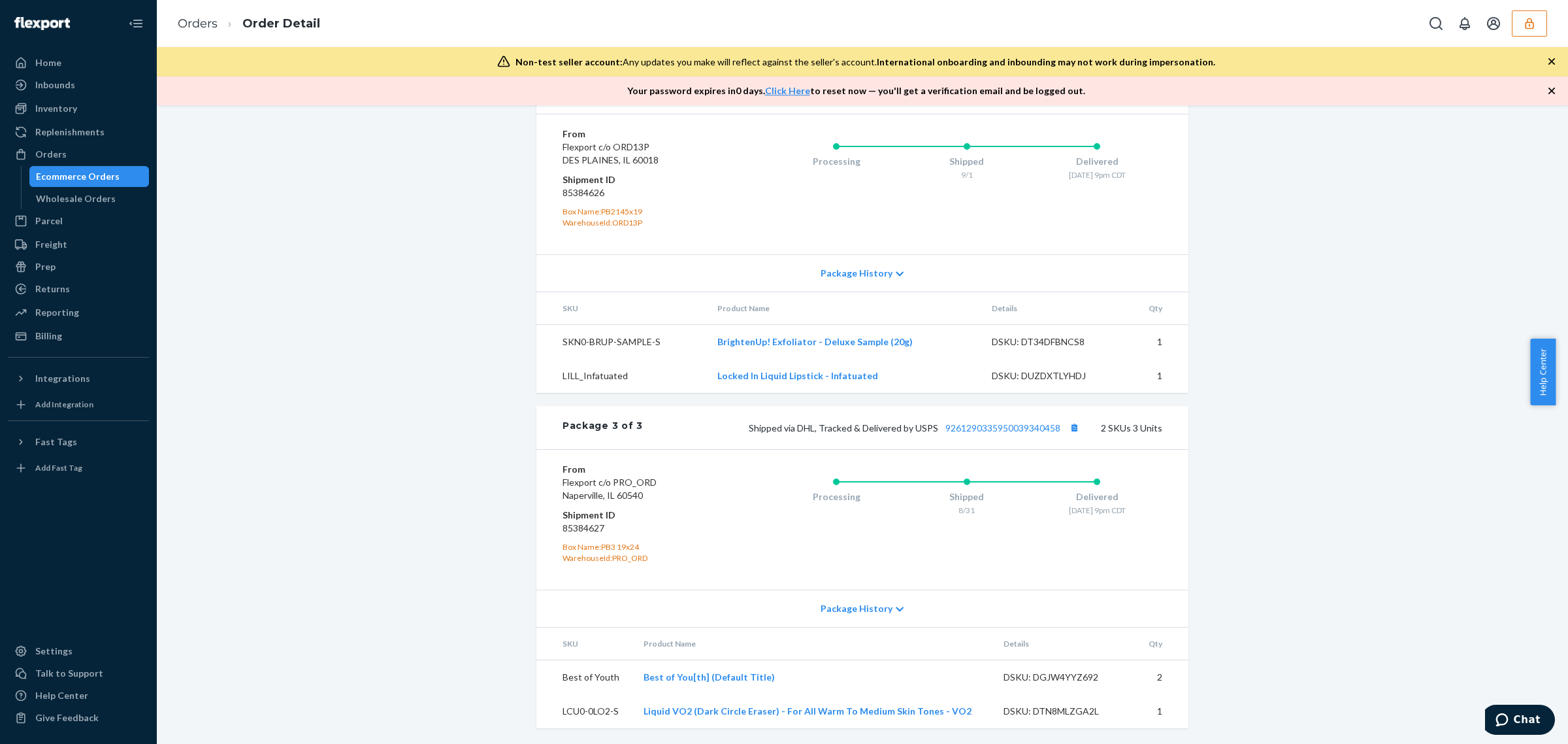
click at [992, 435] on div "Shipped via DHL, Tracked & Delivered by USPS 9261290335950039340458 2 SKUs 3 Un…" at bounding box center [902, 427] width 519 height 17
click at [994, 428] on link "9261290335950039340458" at bounding box center [1003, 427] width 115 height 11
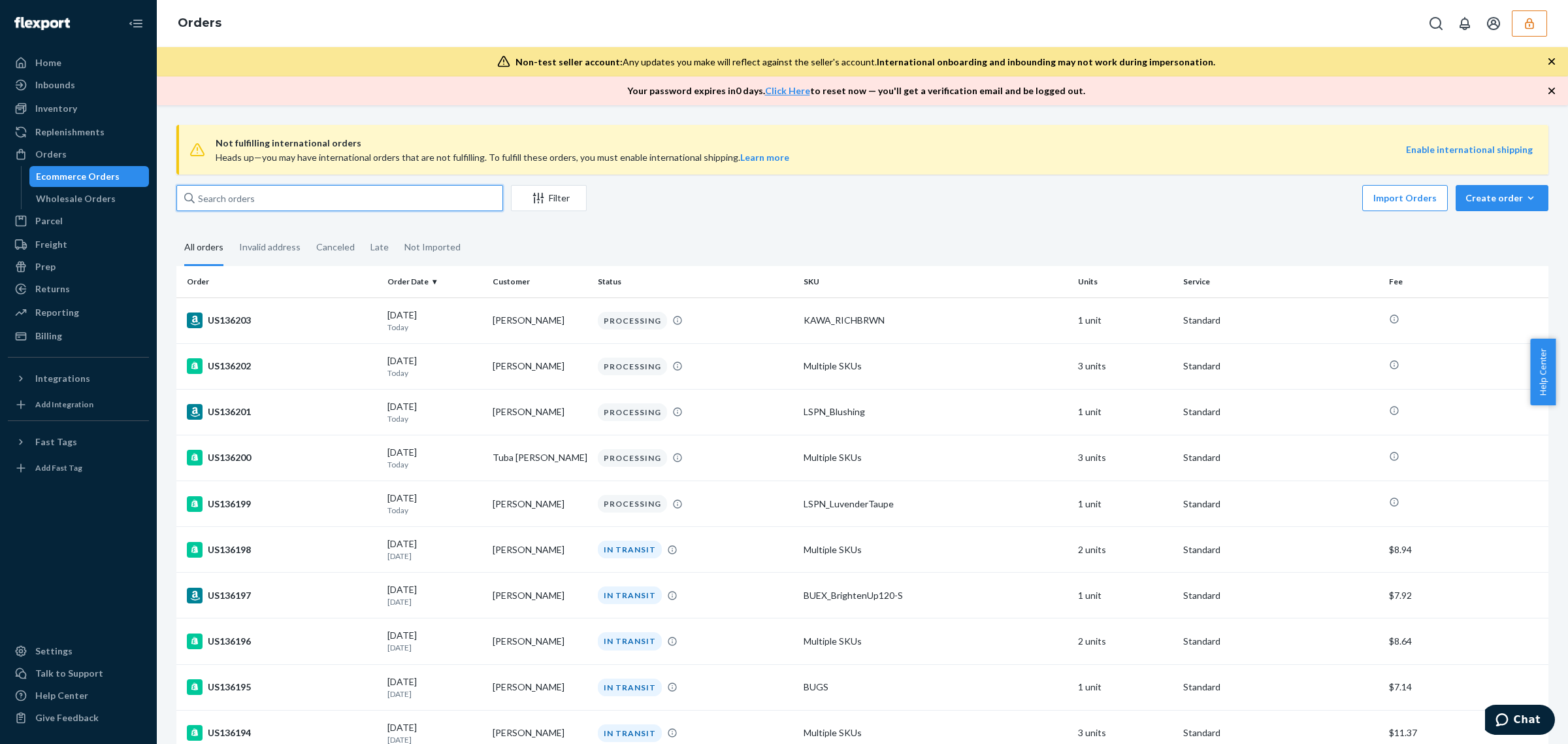
click at [236, 196] on input "text" at bounding box center [340, 197] width 327 height 26
click at [1523, 24] on icon "button" at bounding box center [1530, 23] width 13 height 13
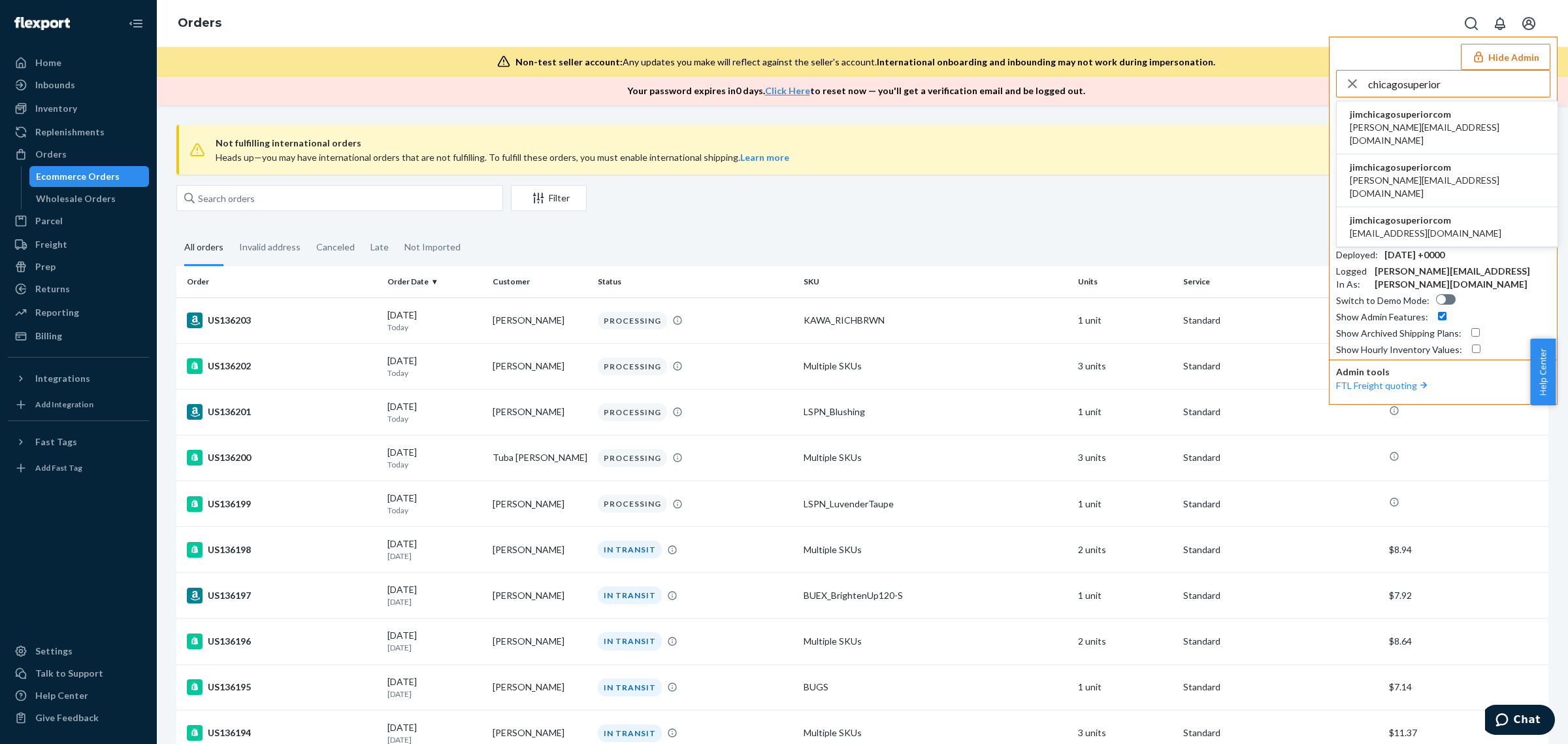
type input "chicagosuperior"
click at [1425, 128] on span "jim@chicagosuperior.com" at bounding box center [1447, 133] width 195 height 26
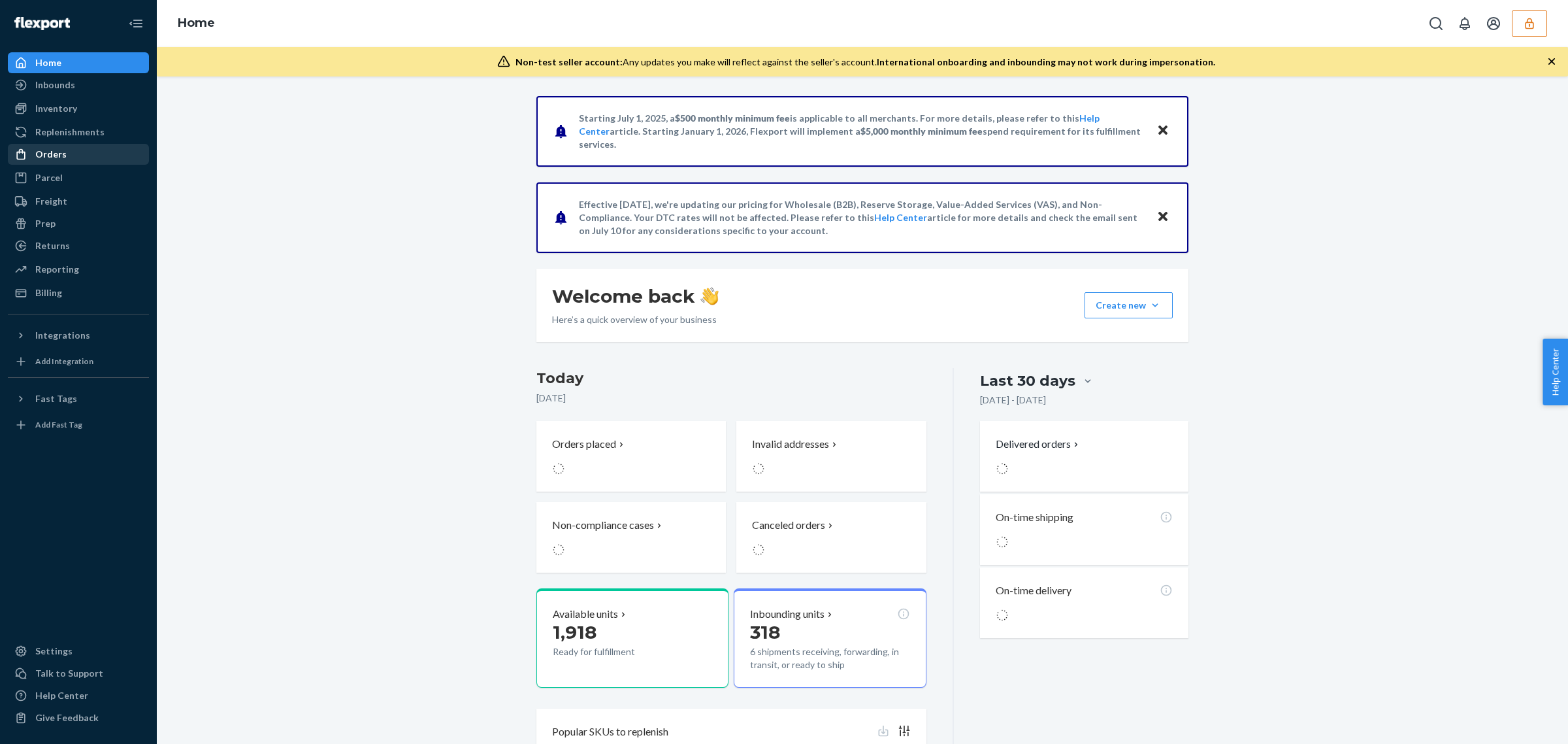
click at [113, 149] on div "Orders" at bounding box center [78, 154] width 139 height 18
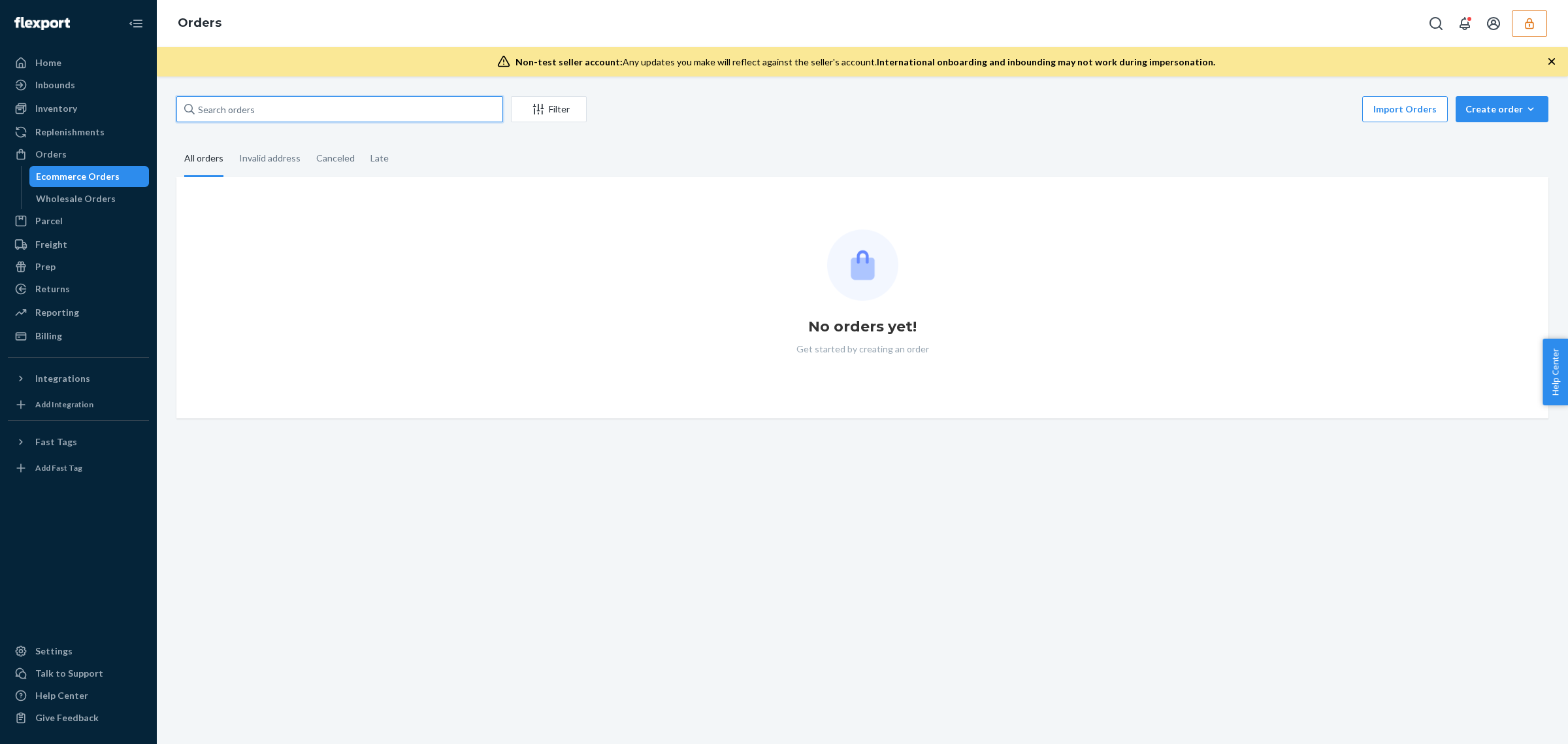
click at [219, 115] on input "text" at bounding box center [340, 109] width 327 height 26
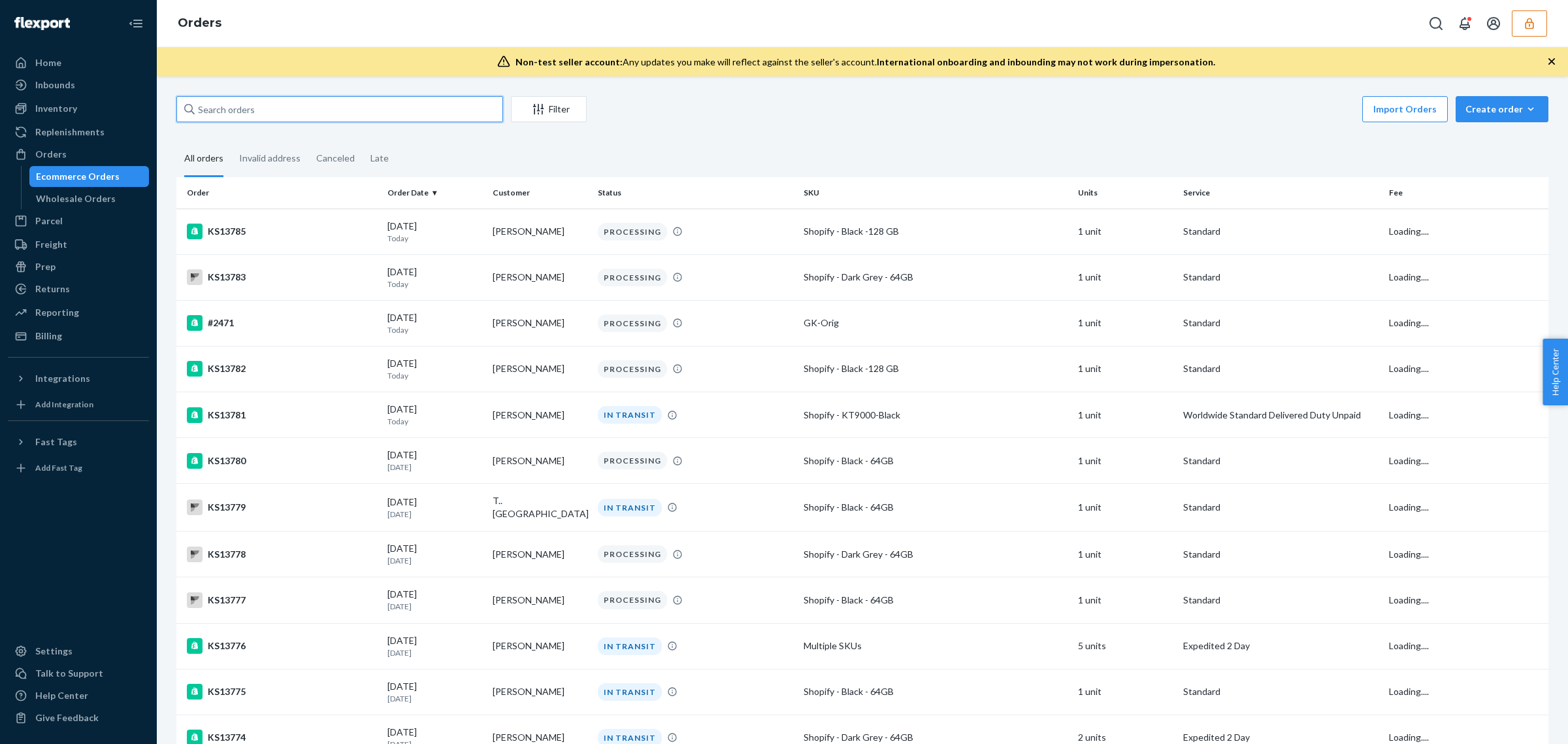
paste input "13259979"
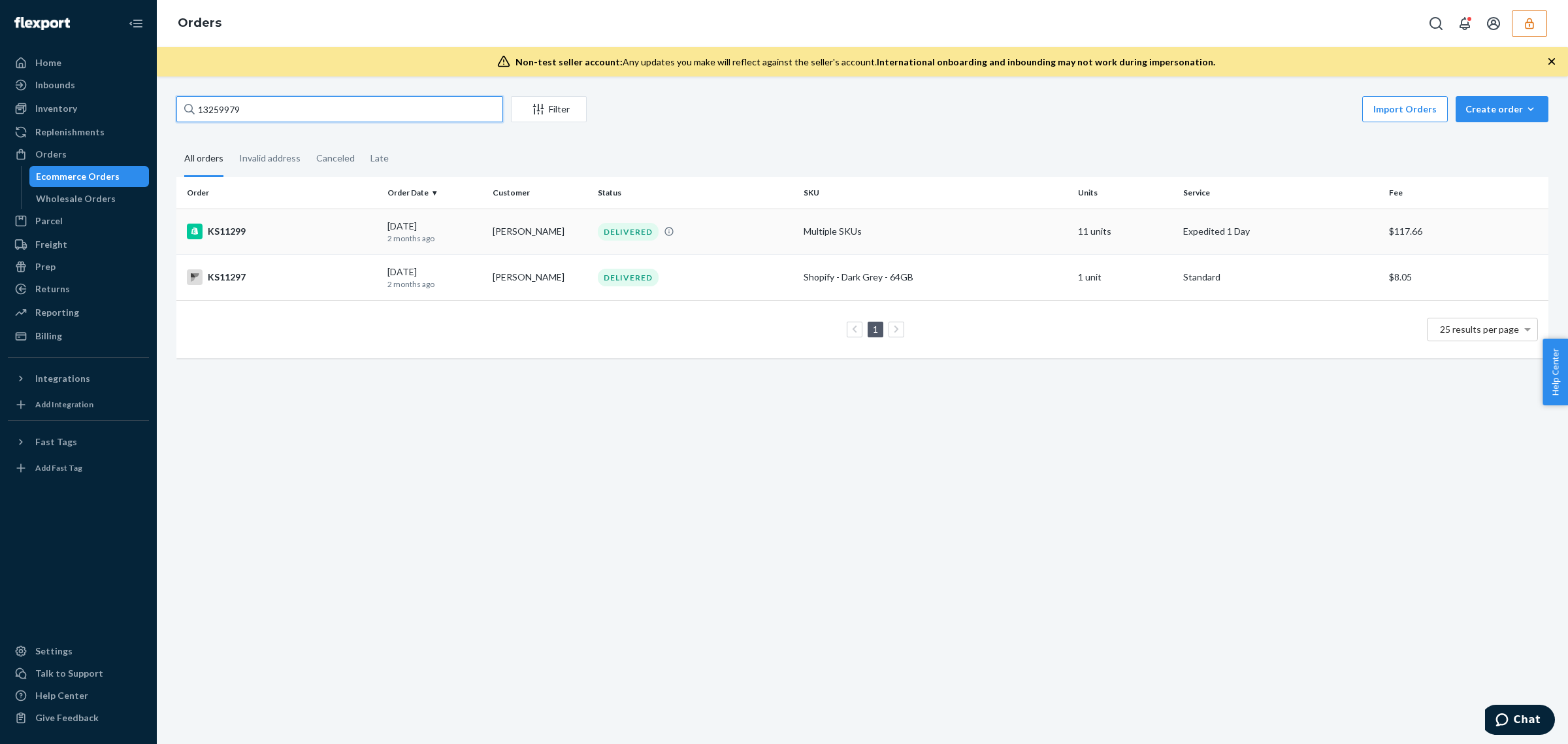
type input "13259979"
click at [487, 213] on td "[PERSON_NAME]" at bounding box center [540, 231] width 105 height 46
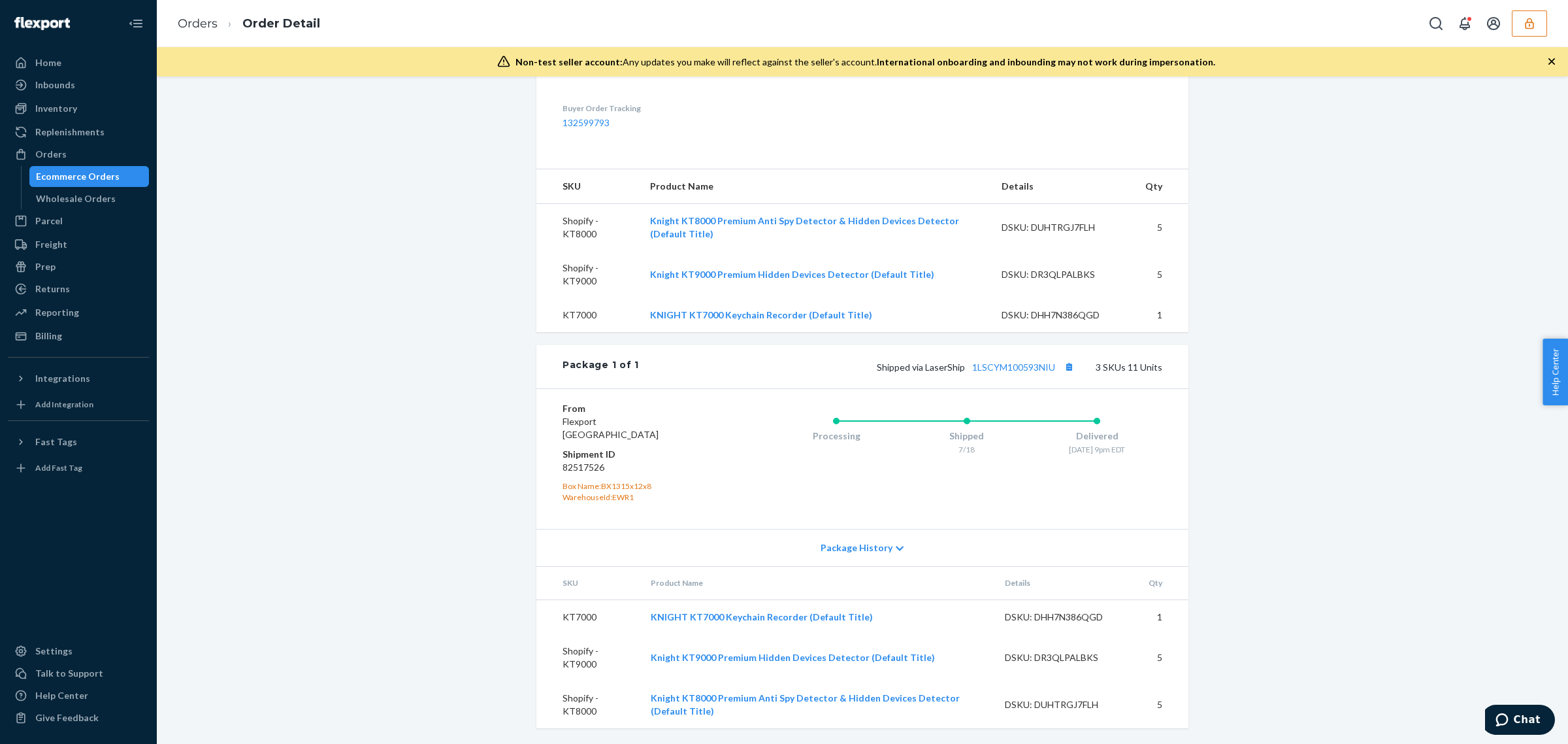
scroll to position [7, 0]
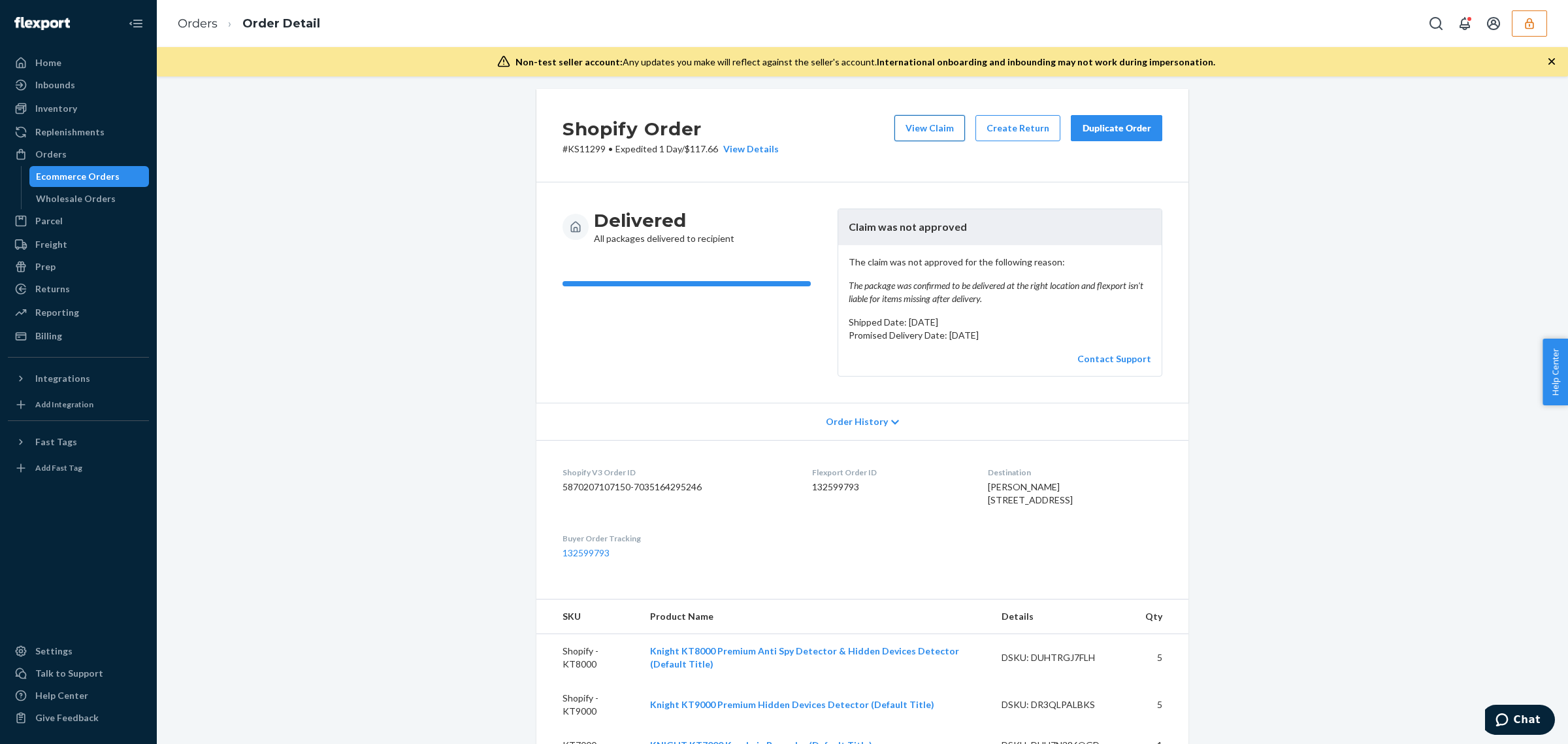
click at [931, 128] on button "View Claim" at bounding box center [929, 128] width 70 height 26
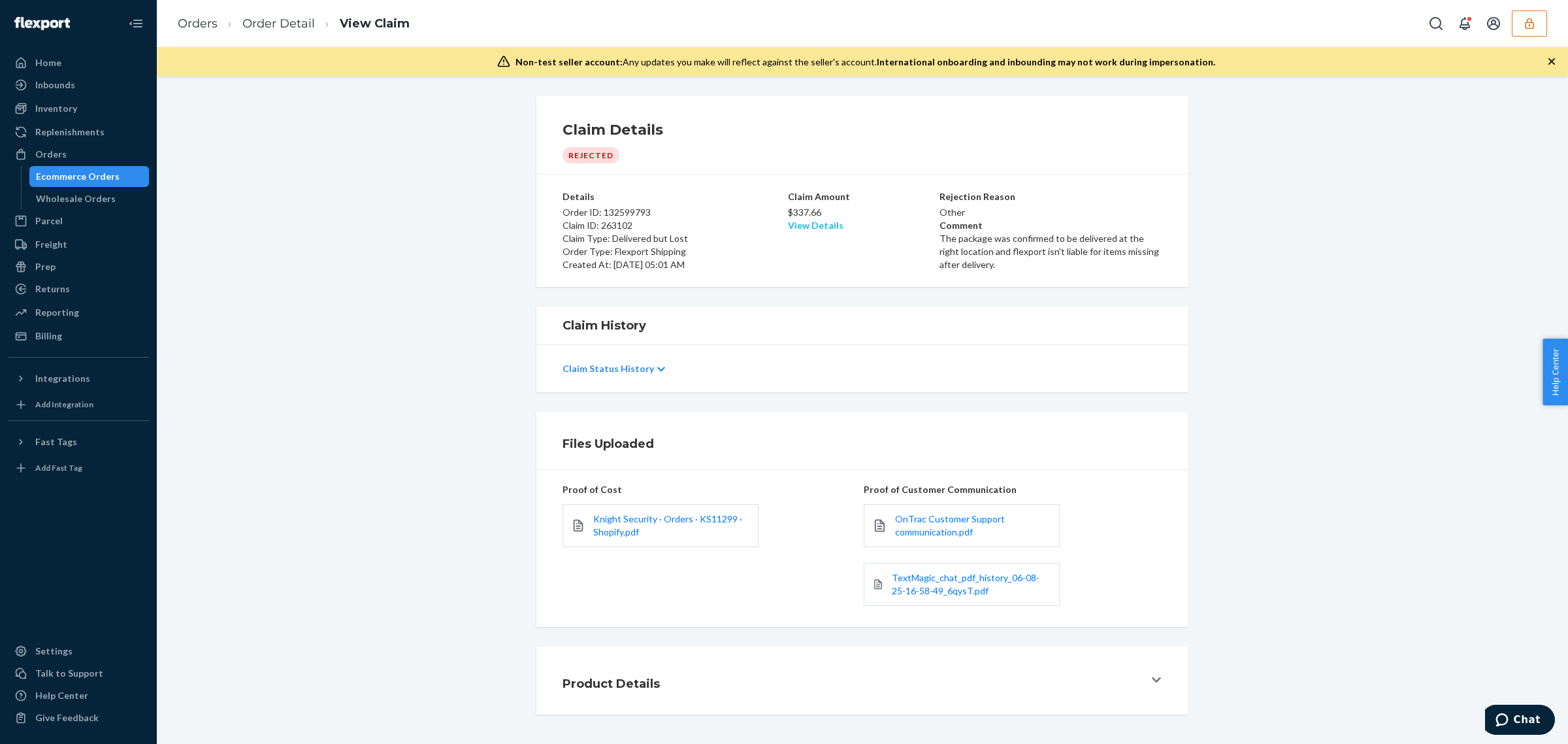
click at [797, 227] on link "View Details" at bounding box center [816, 225] width 56 height 11
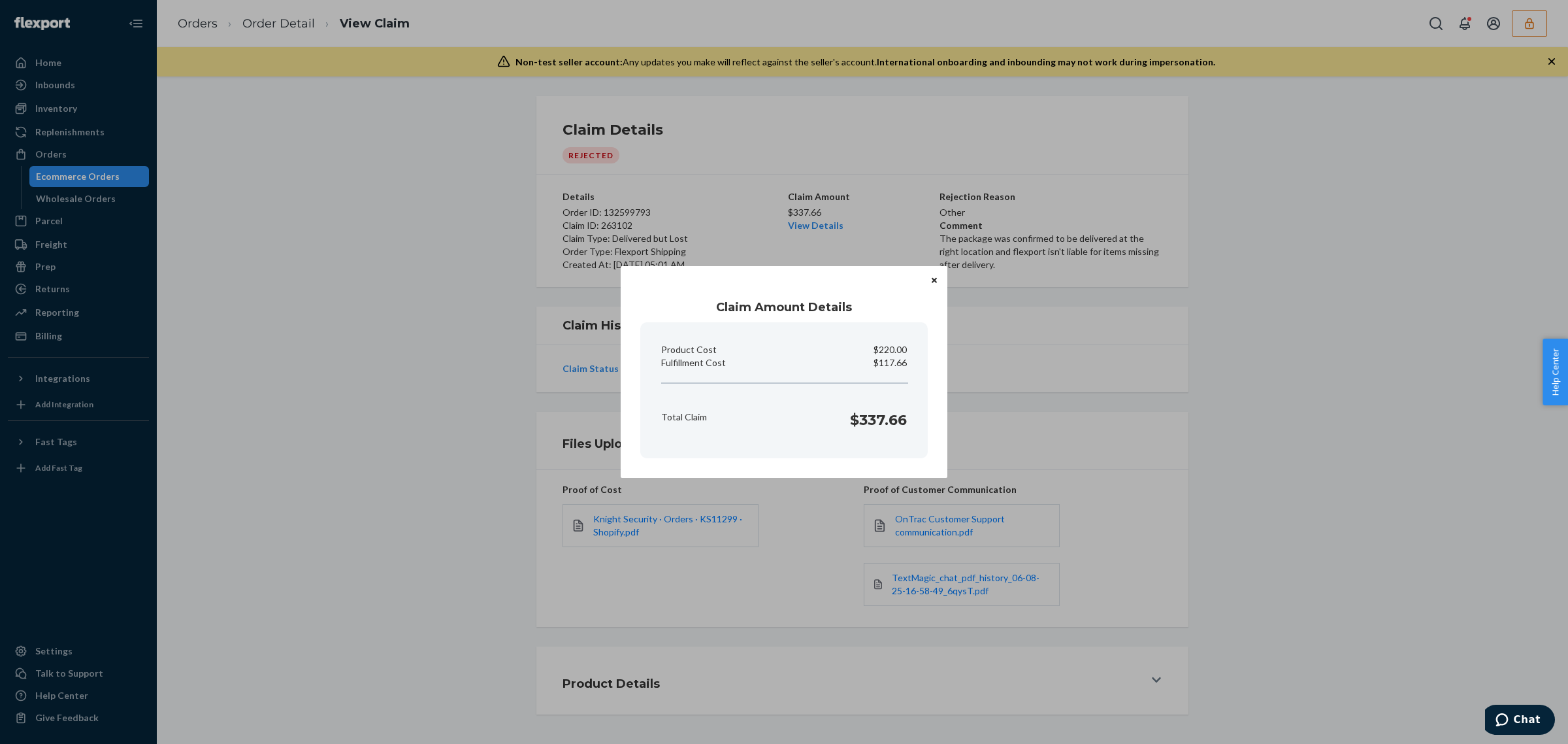
click at [768, 545] on div "Claim Amount Details Product Cost $220.00 Fulfillment Cost $117.66 Total Claim …" at bounding box center [784, 372] width 1568 height 744
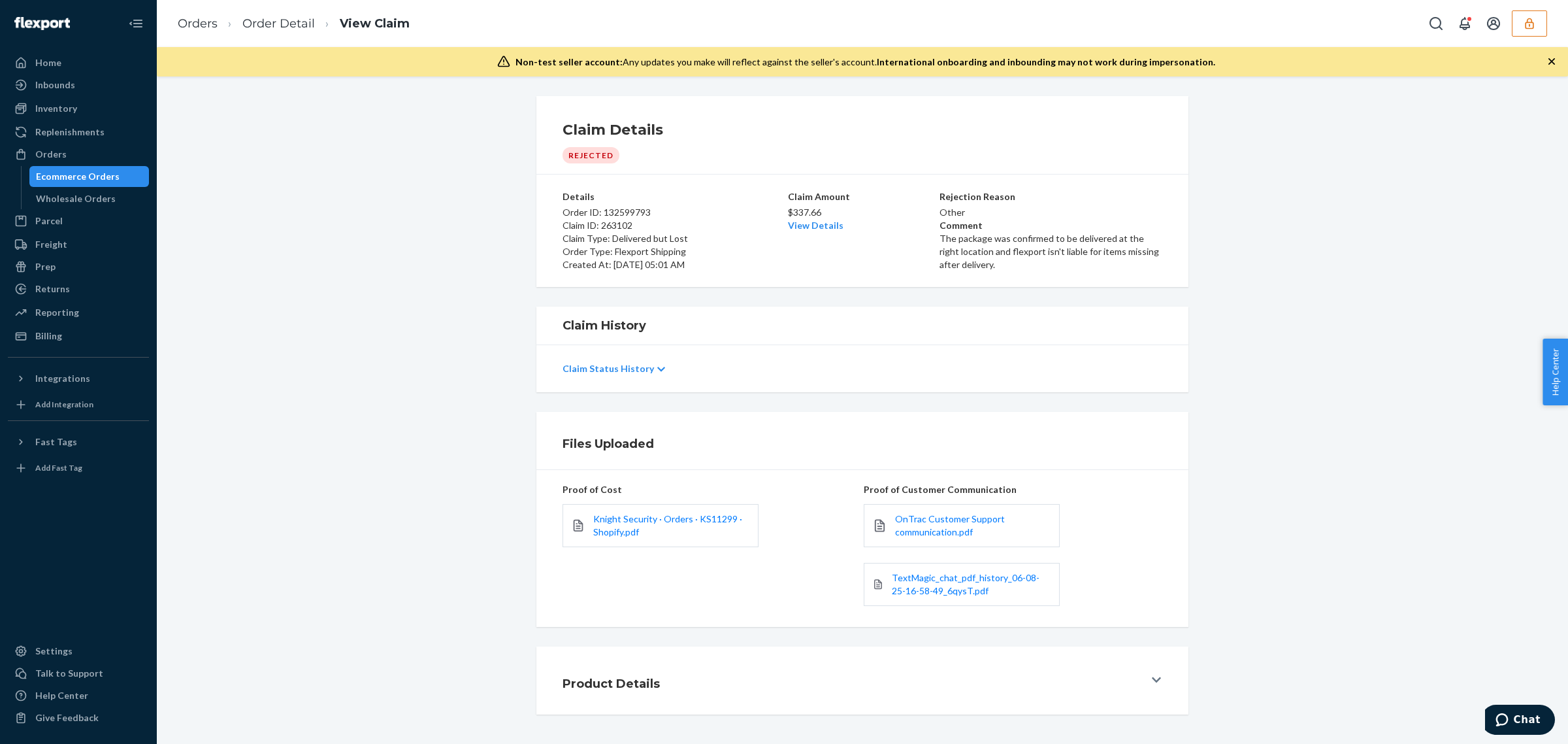
click at [634, 512] on div "Knight Security · Orders · KS11299 · Shopify.pdf" at bounding box center [660, 526] width 196 height 43
click at [634, 519] on span "Knight Security · Orders · KS11299 · Shopify.pdf" at bounding box center [668, 525] width 149 height 24
